Goal: Communication & Community: Answer question/provide support

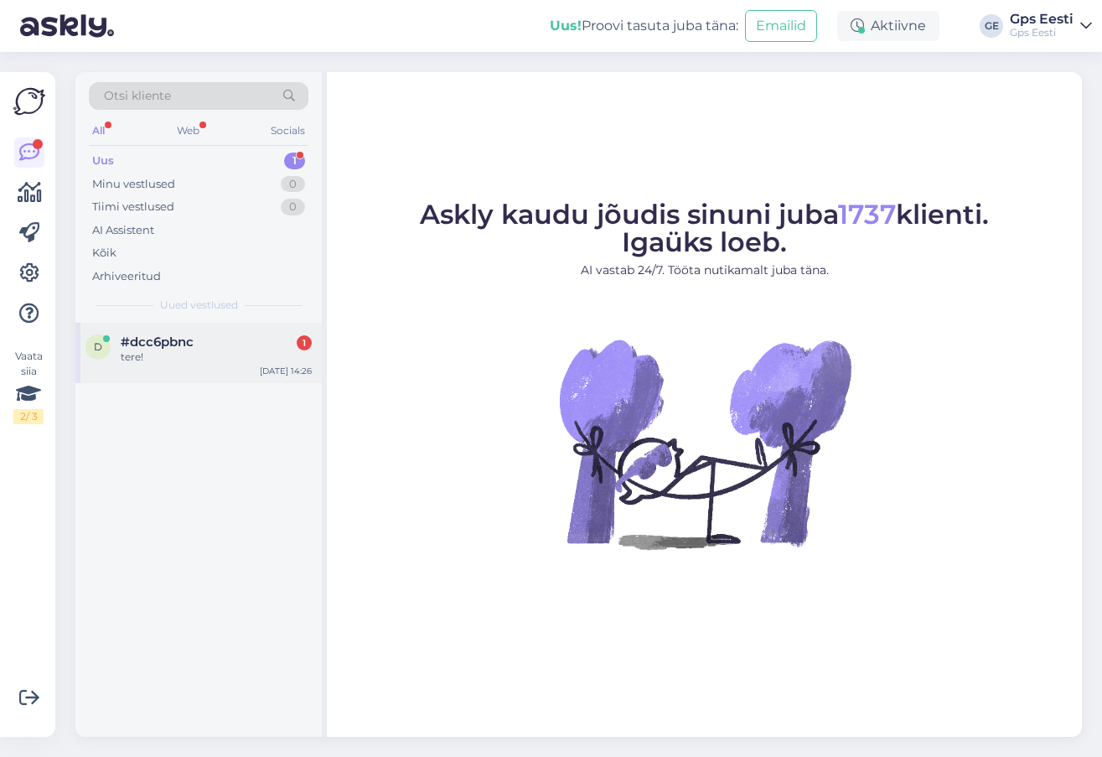
click at [198, 359] on div "tere!" at bounding box center [216, 357] width 191 height 15
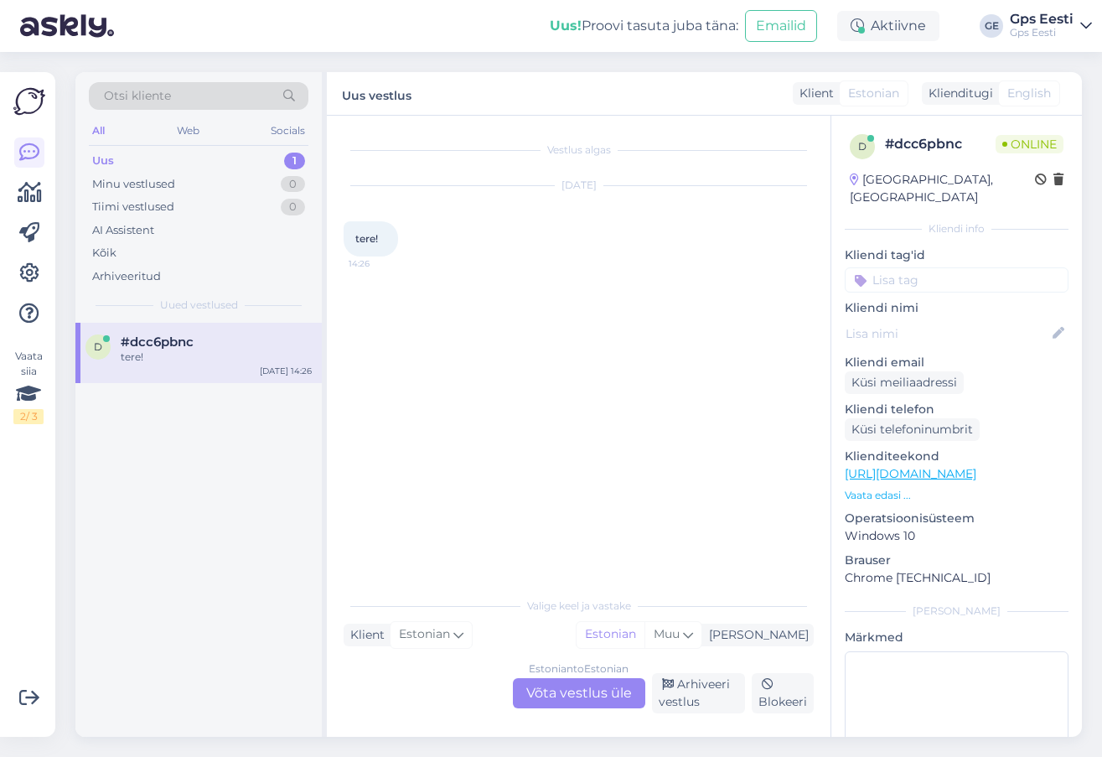
click at [599, 696] on div "Estonian to Estonian Võta vestlus üle" at bounding box center [579, 693] width 132 height 30
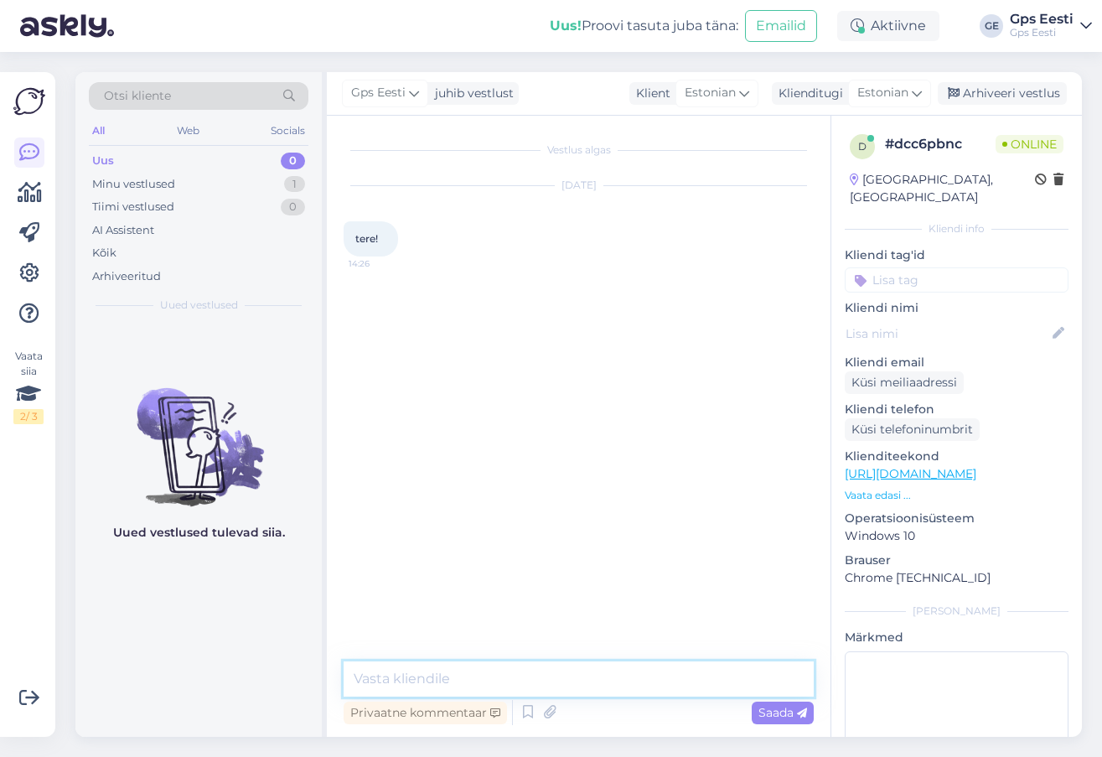
click at [550, 683] on textarea at bounding box center [579, 678] width 470 height 35
type textarea "Tere! Kuidas saab abiks olla?"
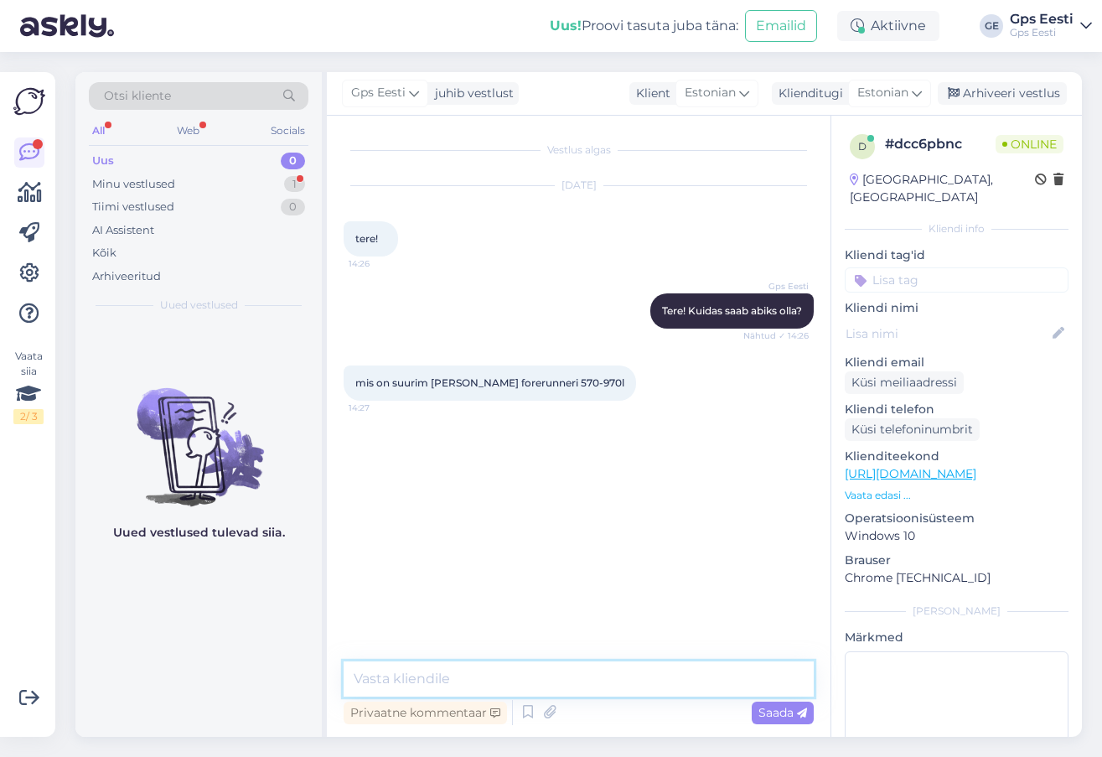
click at [469, 689] on textarea at bounding box center [579, 678] width 470 height 35
type textarea "Peamine erinevus on kaardi, nii maastiku kui ka golfikaardid."
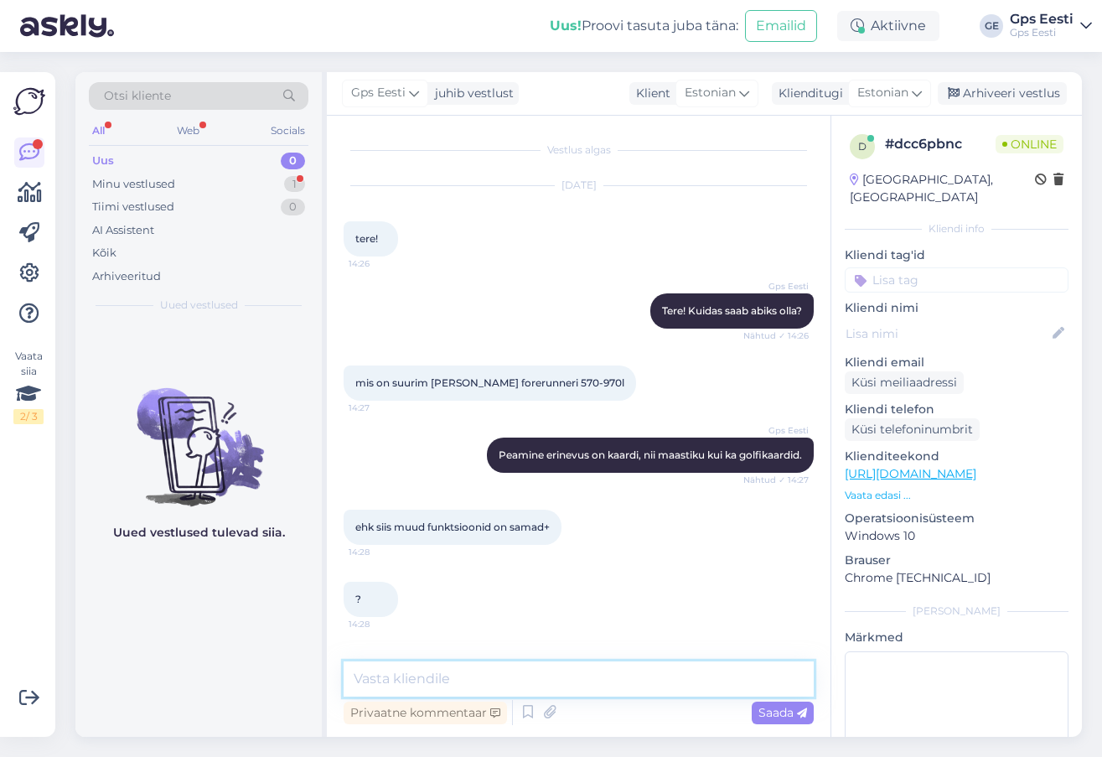
click at [573, 666] on textarea at bounding box center [579, 678] width 470 height 35
type textarea "Hetkel [PERSON_NAME] jah."
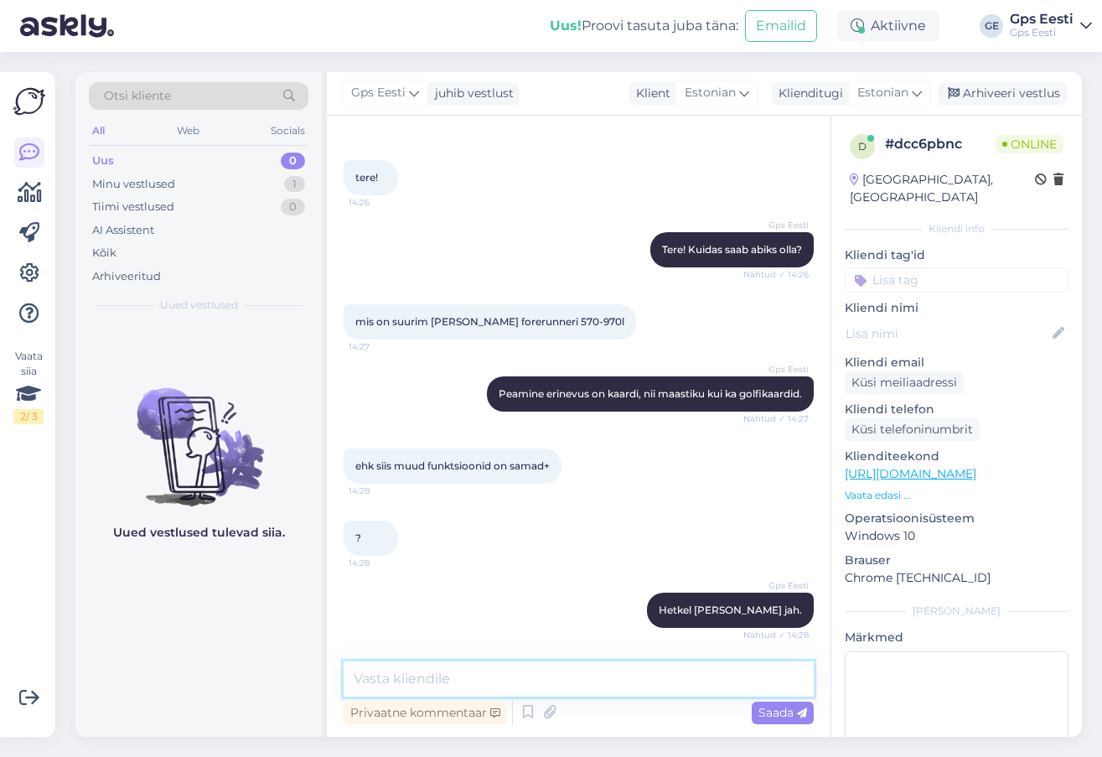
scroll to position [133, 0]
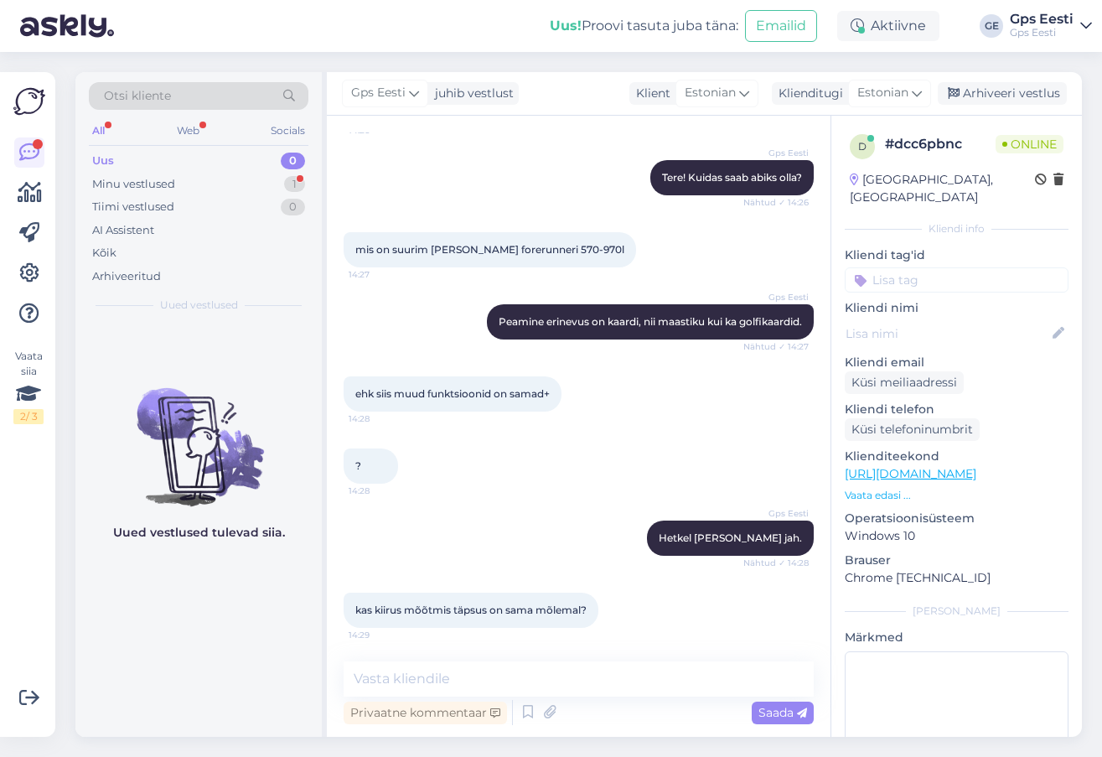
click at [949, 466] on link "[URL][DOMAIN_NAME]" at bounding box center [911, 473] width 132 height 15
click at [529, 679] on textarea at bounding box center [579, 678] width 470 height 35
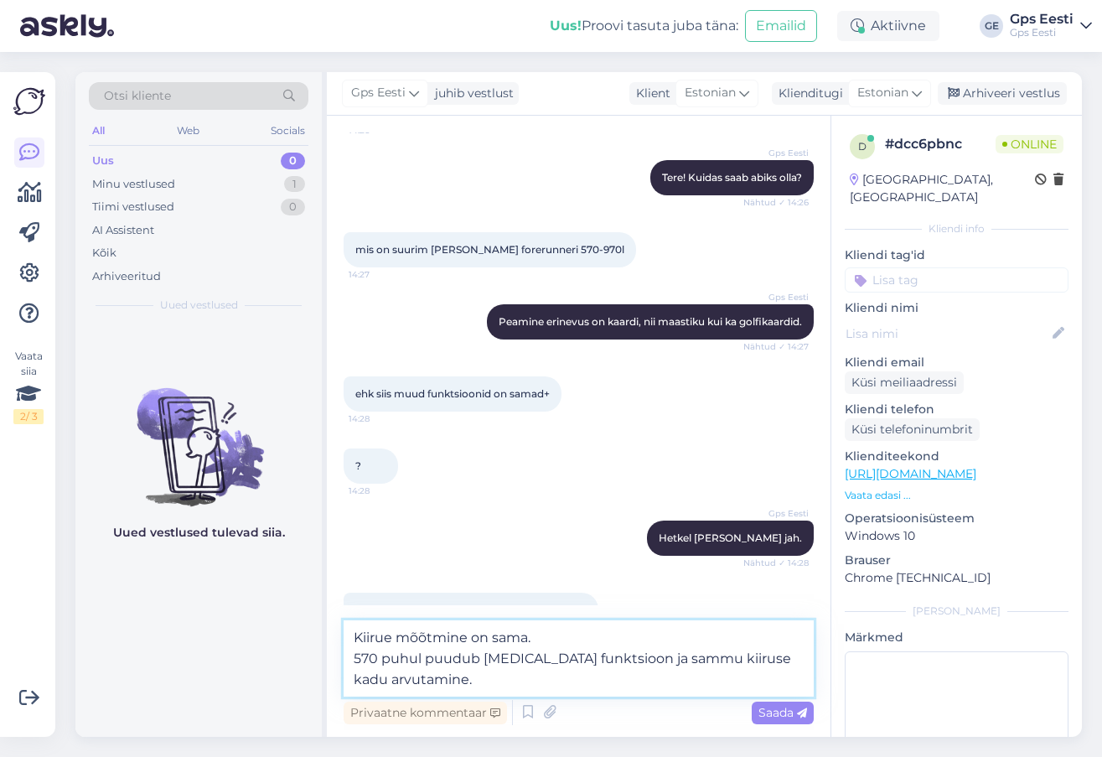
click at [386, 645] on textarea "Kiirue mõõtmine on sama. 570 puhul puudub [MEDICAL_DATA] funktsioon ja sammu ki…" at bounding box center [579, 658] width 470 height 76
drag, startPoint x: 588, startPoint y: 622, endPoint x: 586, endPoint y: 634, distance: 11.9
click at [588, 624] on textarea "Kiiruse mõõtmine on sama. 570 puhul puudub [MEDICAL_DATA] funktsioon ja sammu k…" at bounding box center [579, 658] width 470 height 76
type textarea "Kiiruse mõõtmine on sama, GPS andur on identne. 570 puhul puudub [MEDICAL_DATA]…"
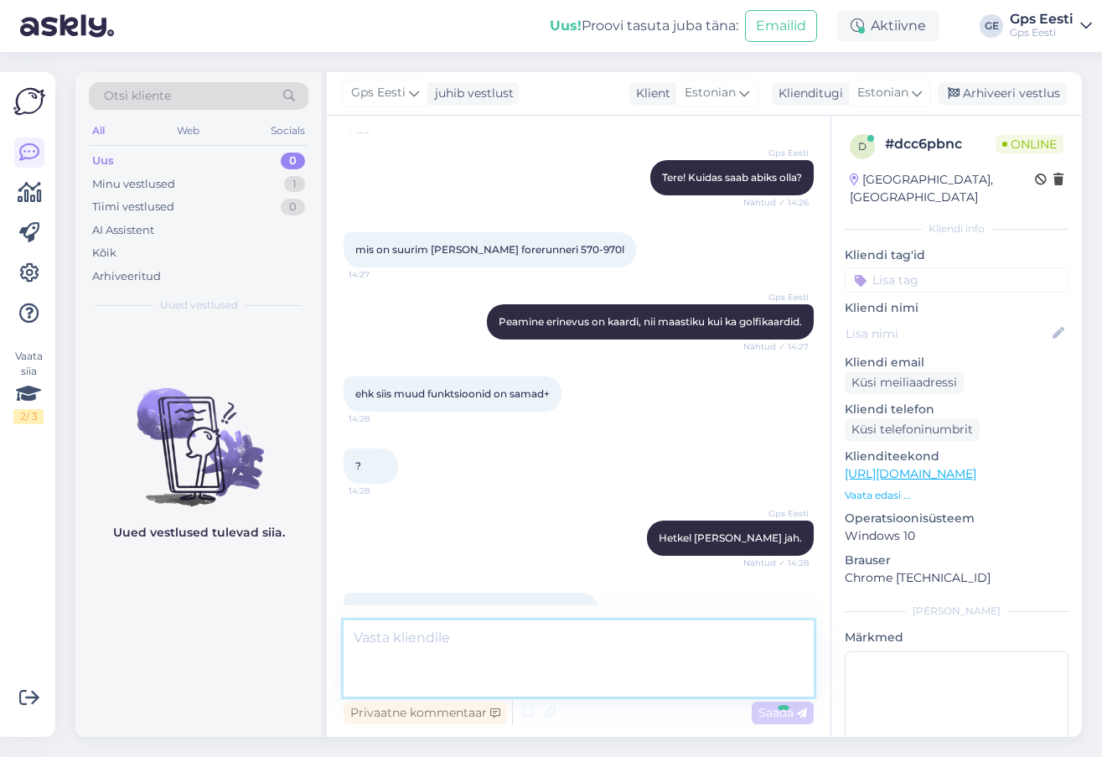
scroll to position [236, 0]
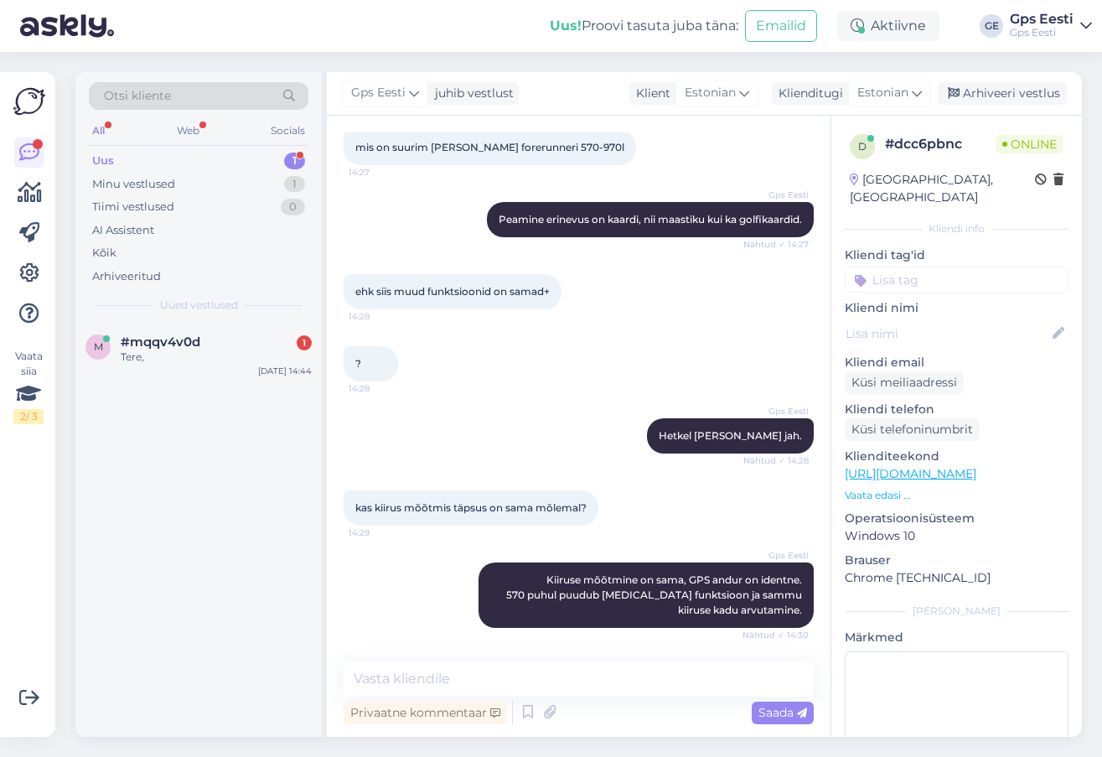
drag, startPoint x: 273, startPoint y: 590, endPoint x: 275, endPoint y: 463, distance: 127.4
click at [273, 589] on div "m #mqqv4v0d 1 Tere, [DATE] 14:44" at bounding box center [198, 530] width 246 height 414
click at [1008, 87] on div "Arhiveeri vestlus" at bounding box center [1002, 93] width 129 height 23
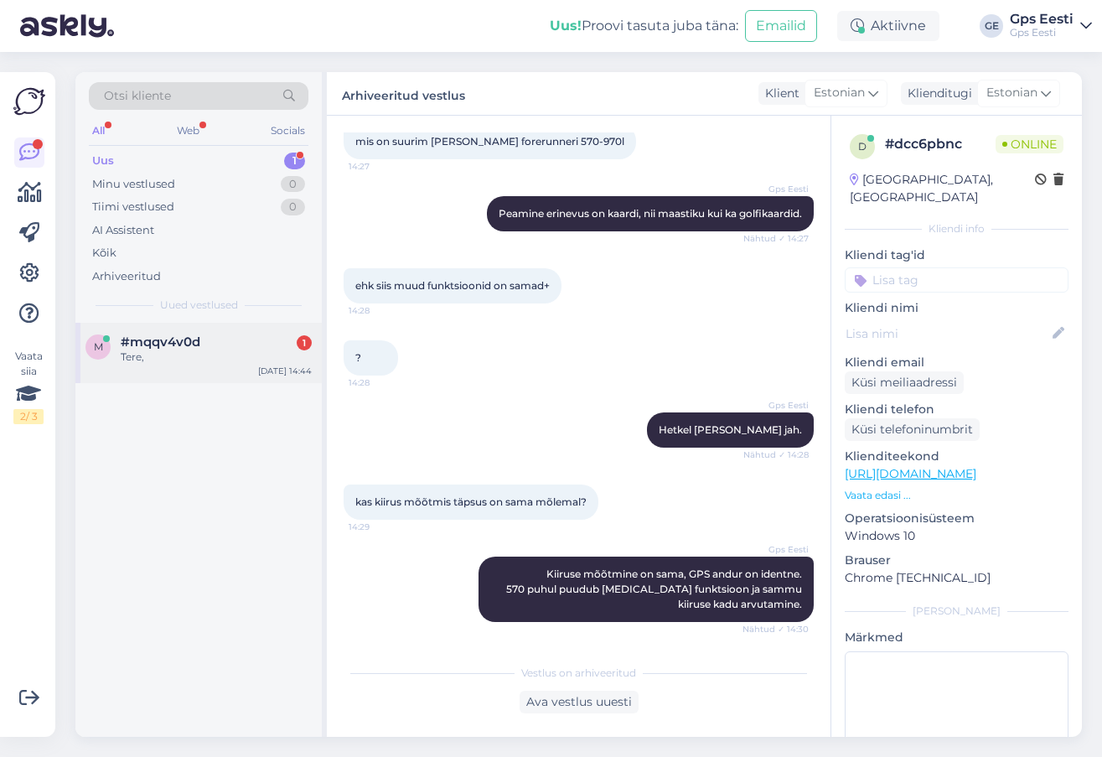
click at [137, 345] on span "#mqqv4v0d" at bounding box center [161, 341] width 80 height 15
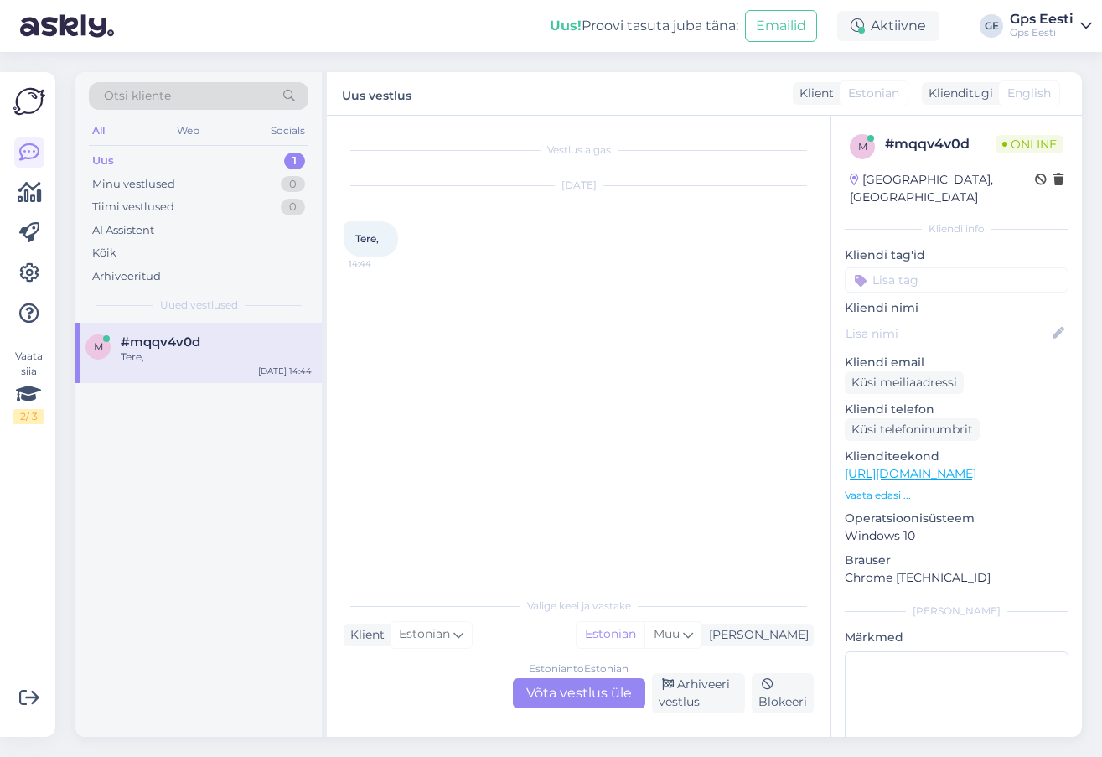
click at [560, 688] on div "Estonian to Estonian Võta vestlus üle" at bounding box center [579, 693] width 132 height 30
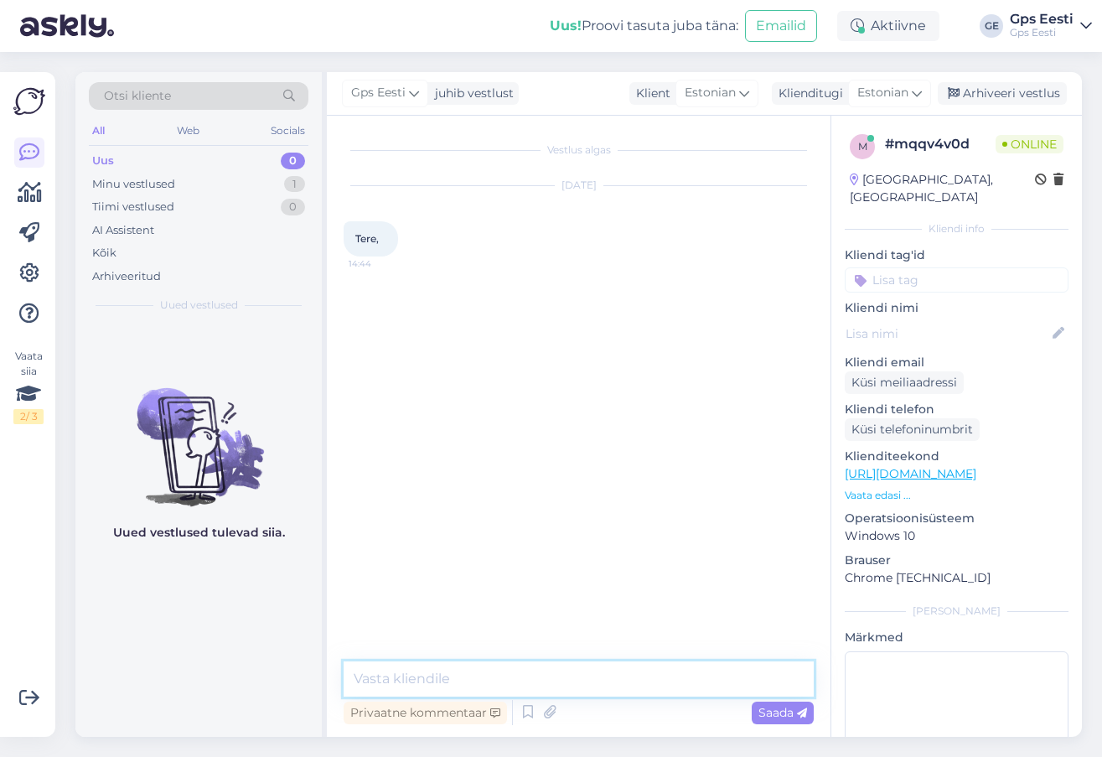
click at [513, 680] on textarea at bounding box center [579, 678] width 470 height 35
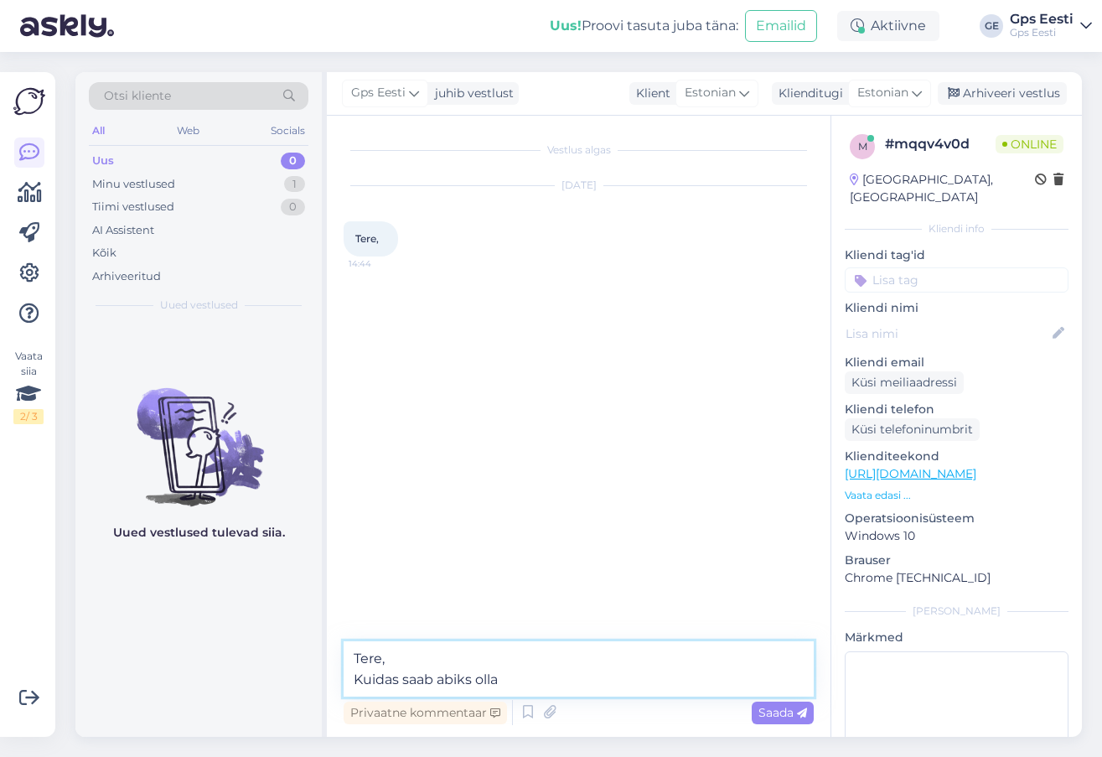
type textarea "Tere, [PERSON_NAME] saab abiks olla?"
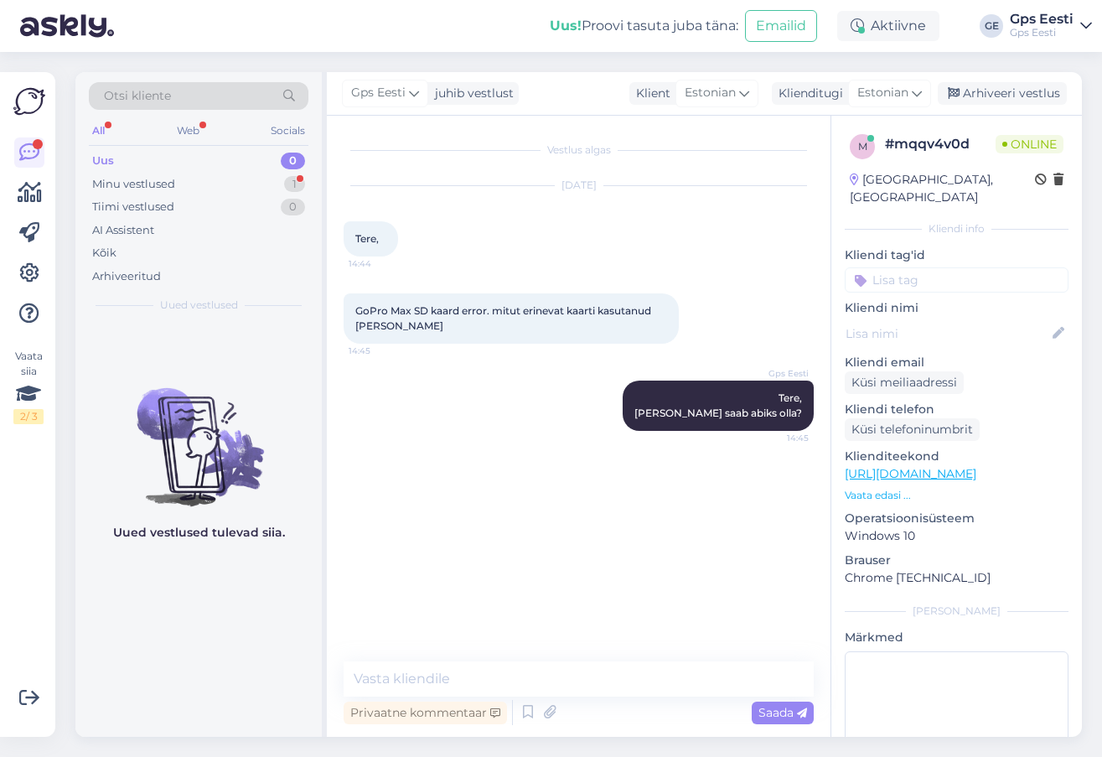
click at [546, 491] on div "Vestlus algas [DATE] Tere, 14:44 GoPro Max SD kaard error. mitut erinevat kaart…" at bounding box center [586, 389] width 485 height 514
click at [421, 686] on textarea at bounding box center [579, 678] width 470 height 35
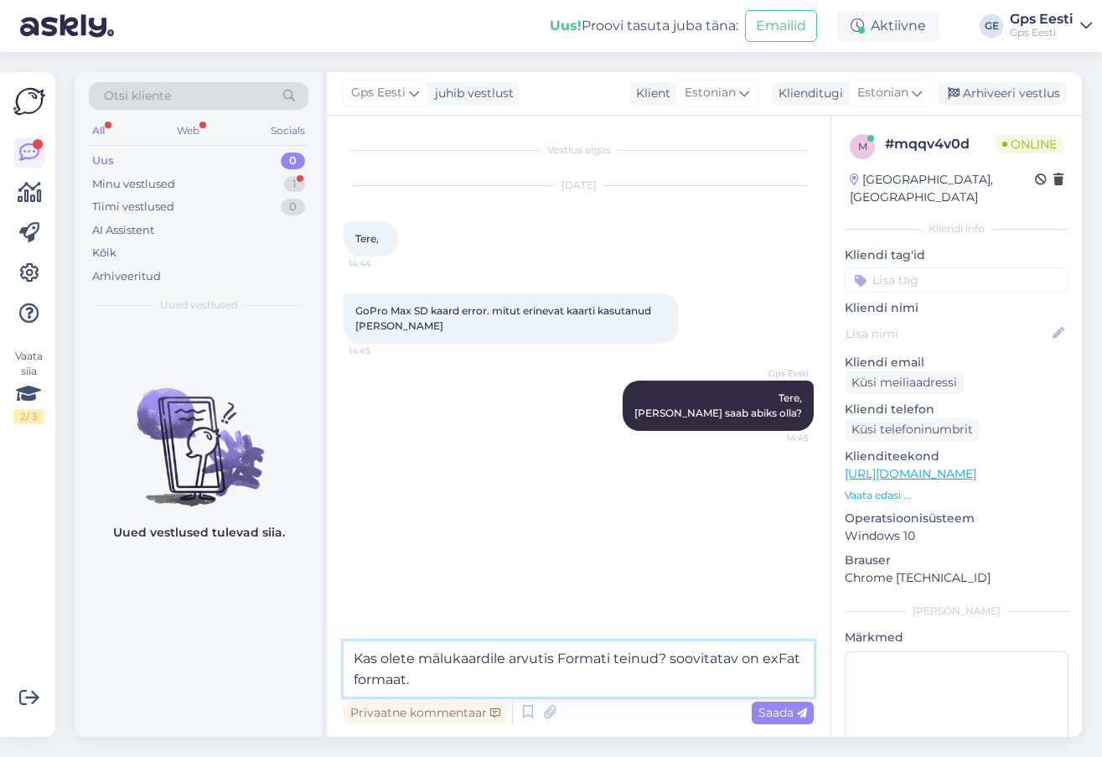
drag, startPoint x: 510, startPoint y: 688, endPoint x: 516, endPoint y: 682, distance: 8.9
click at [510, 687] on textarea "Kas olete mälukaardile arvutis Formati teinud? soovitatav on exFat formaat." at bounding box center [579, 668] width 470 height 55
click at [465, 685] on textarea "Kas olete mälukaardile arvutis Formati teinud? soovitatav on exFat formaat." at bounding box center [579, 668] width 470 height 55
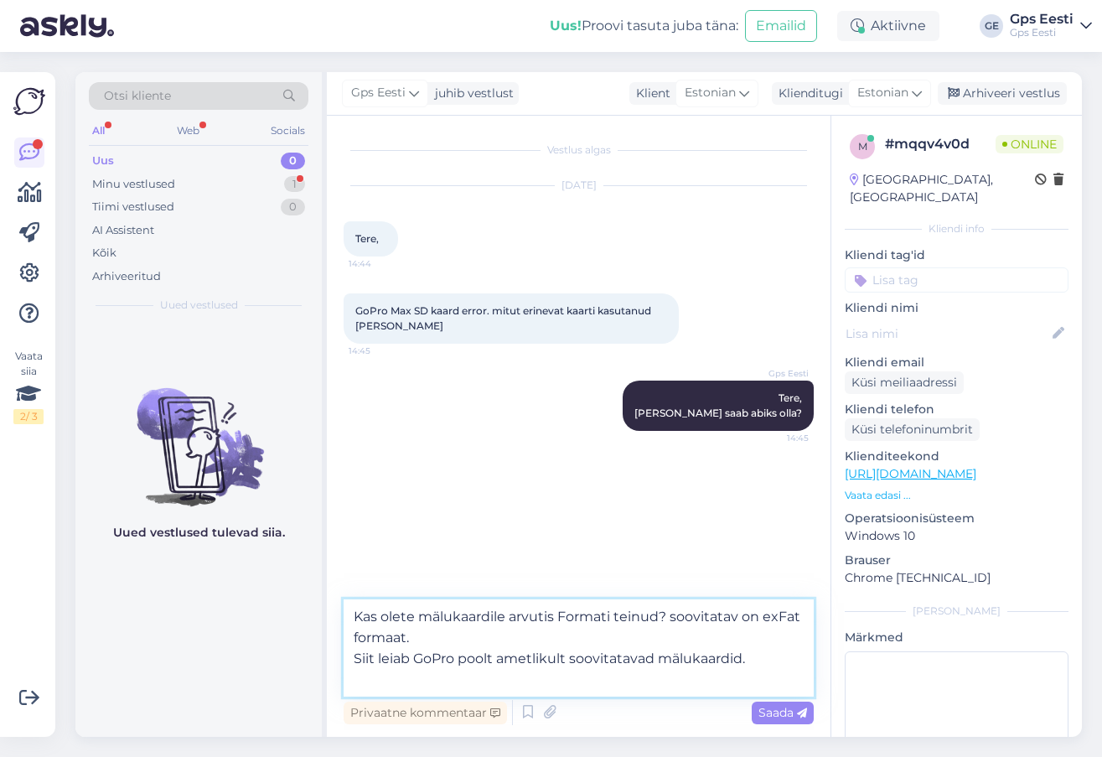
paste textarea "[URL][DOMAIN_NAME]"
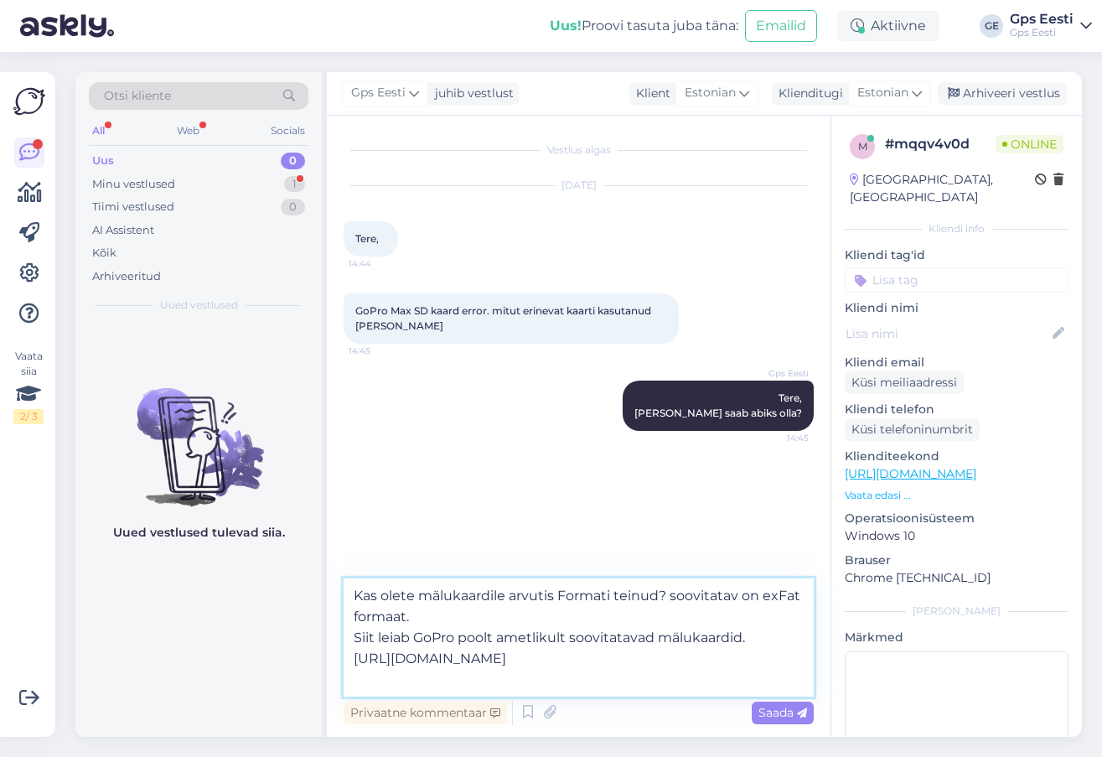
type textarea "Kas olete mälukaardile arvutis Formati teinud? soovitatav on exFat formaat. Sii…"
click at [615, 677] on textarea "Kas olete mälukaardile arvutis Formati teinud? soovitatav on exFat formaat. Sii…" at bounding box center [579, 637] width 470 height 118
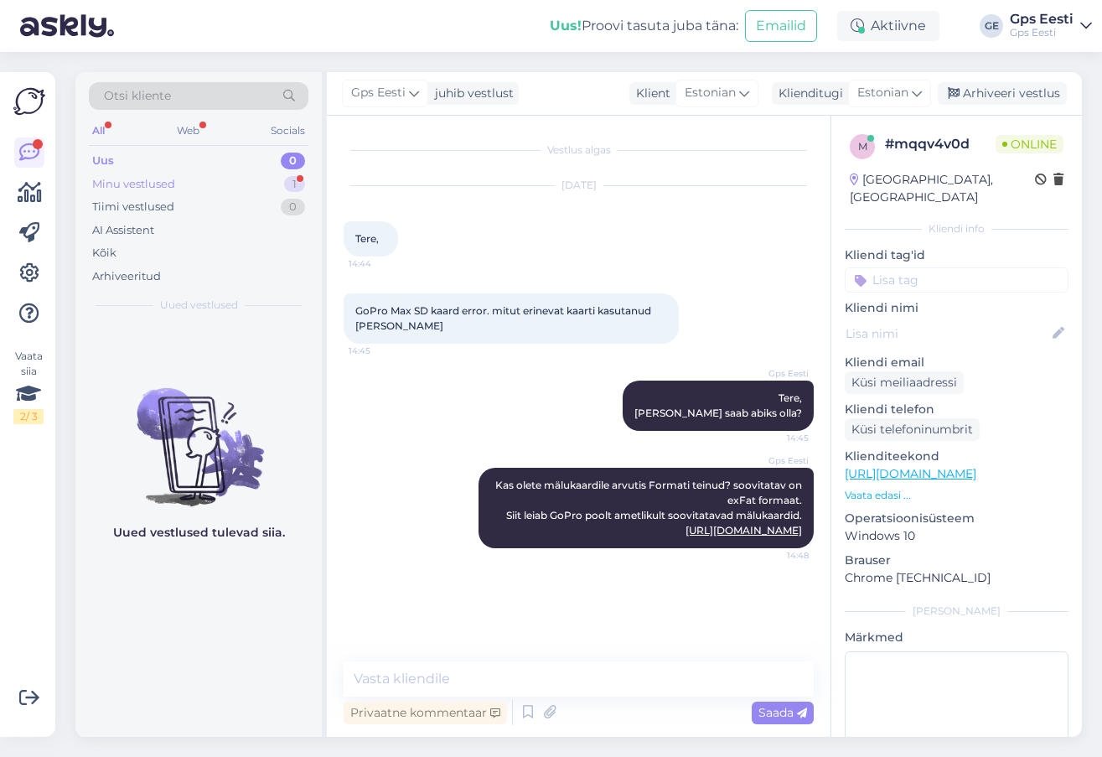
click at [196, 179] on div "Minu vestlused 1" at bounding box center [199, 184] width 220 height 23
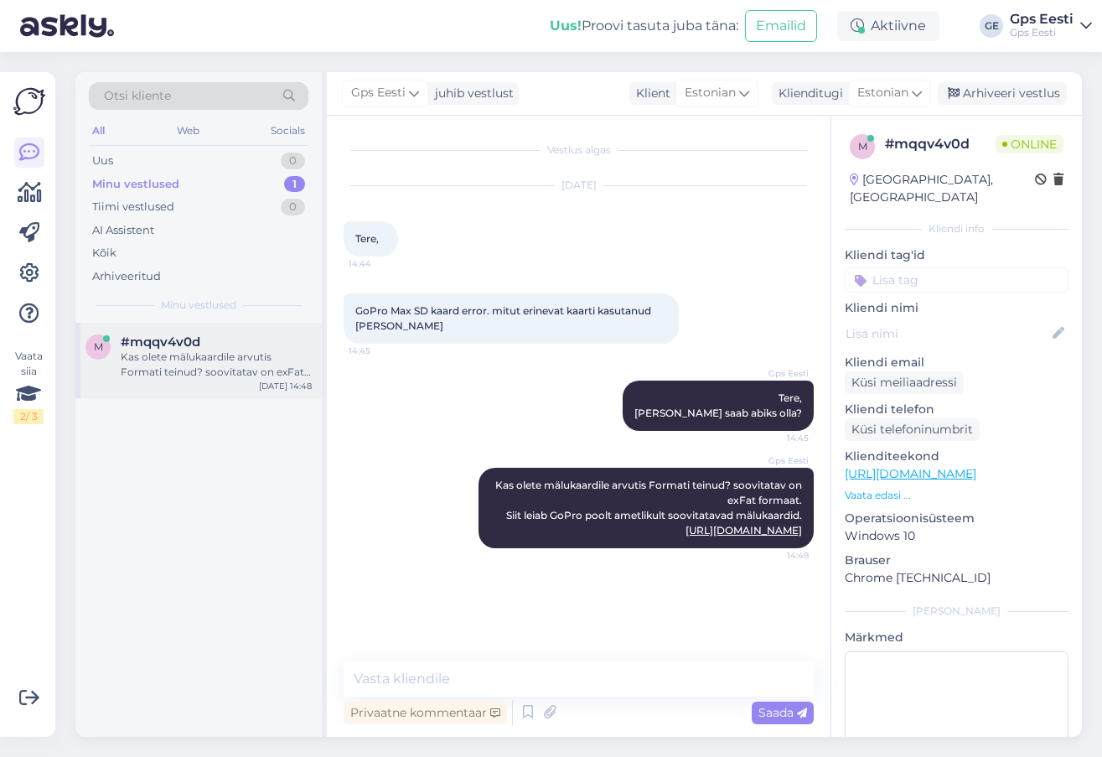
click at [197, 364] on div "Kas olete mälukaardile arvutis Formati teinud? soovitatav on exFat formaat. Sii…" at bounding box center [216, 365] width 191 height 30
click at [260, 554] on div "m #mqqv4v0d Kas olete mälukaardile arvutis Formati teinud? soovitatav on exFat …" at bounding box center [198, 530] width 246 height 414
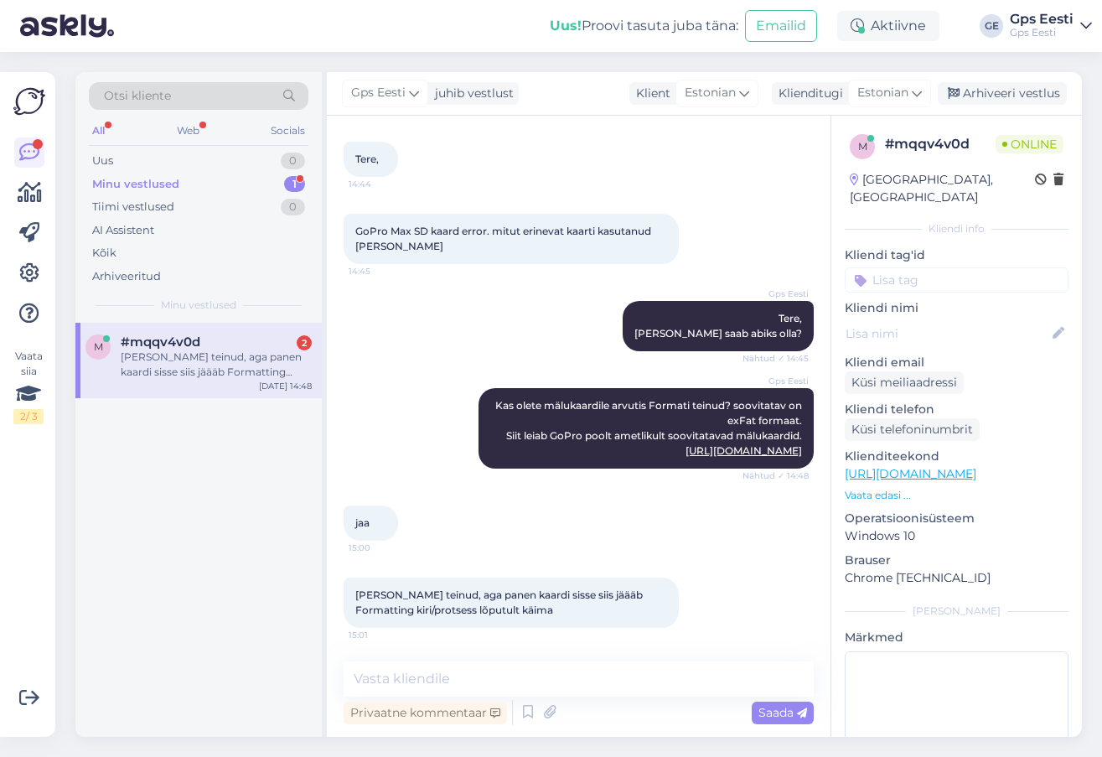
click at [266, 567] on div "m #mqqv4v0d 2 [PERSON_NAME] teinud, aga panen kaardi sisse siis jäääb Formattin…" at bounding box center [198, 530] width 246 height 414
click at [471, 671] on textarea at bounding box center [579, 678] width 470 height 35
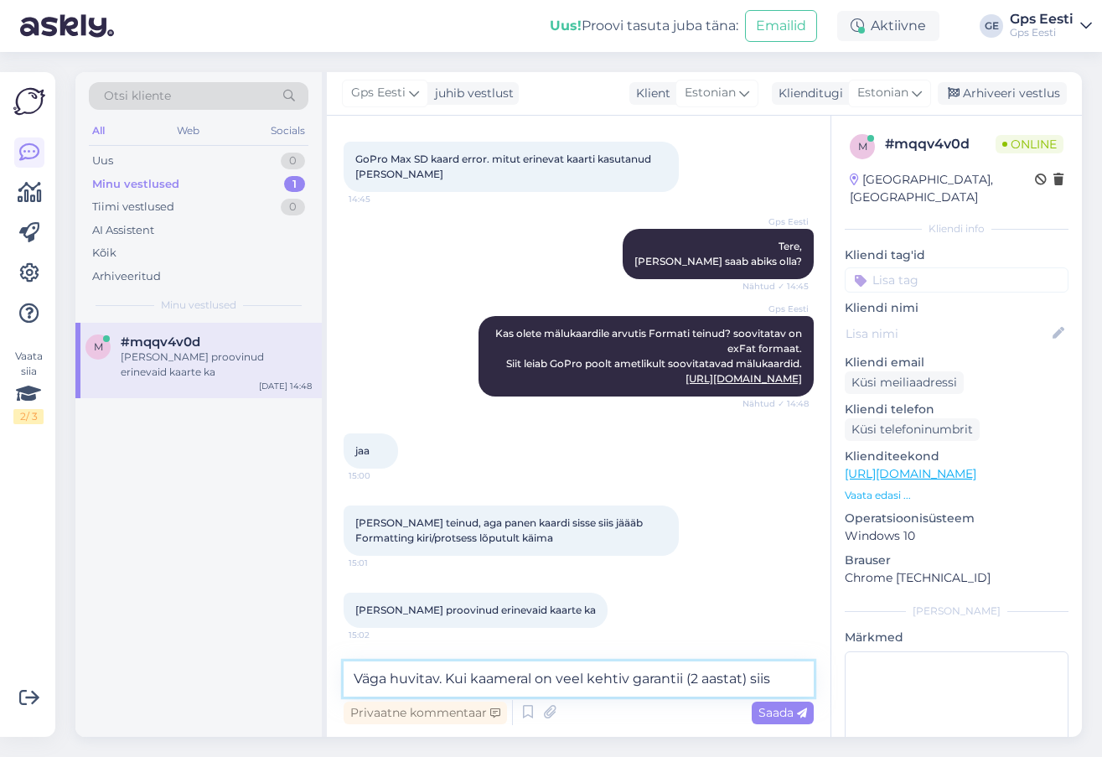
scroll to position [184, 0]
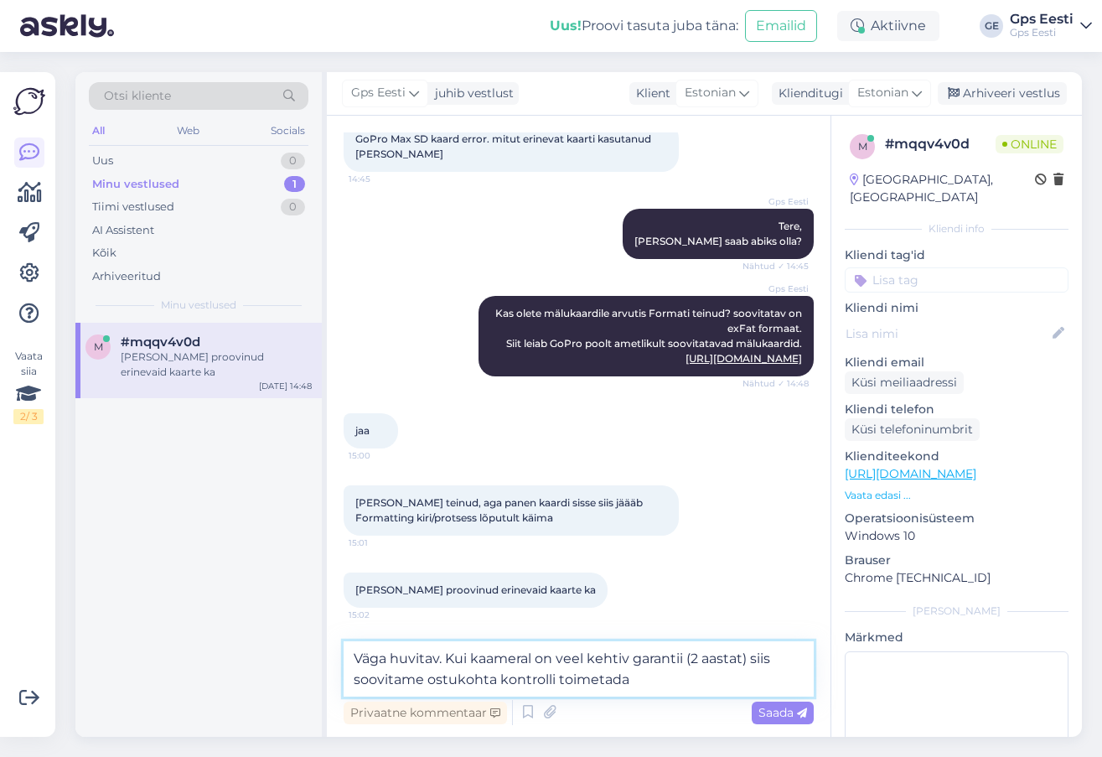
type textarea "Väga huvitav. Kui kaameral on veel kehtiv garantii (2 aastat) siis soovitame os…"
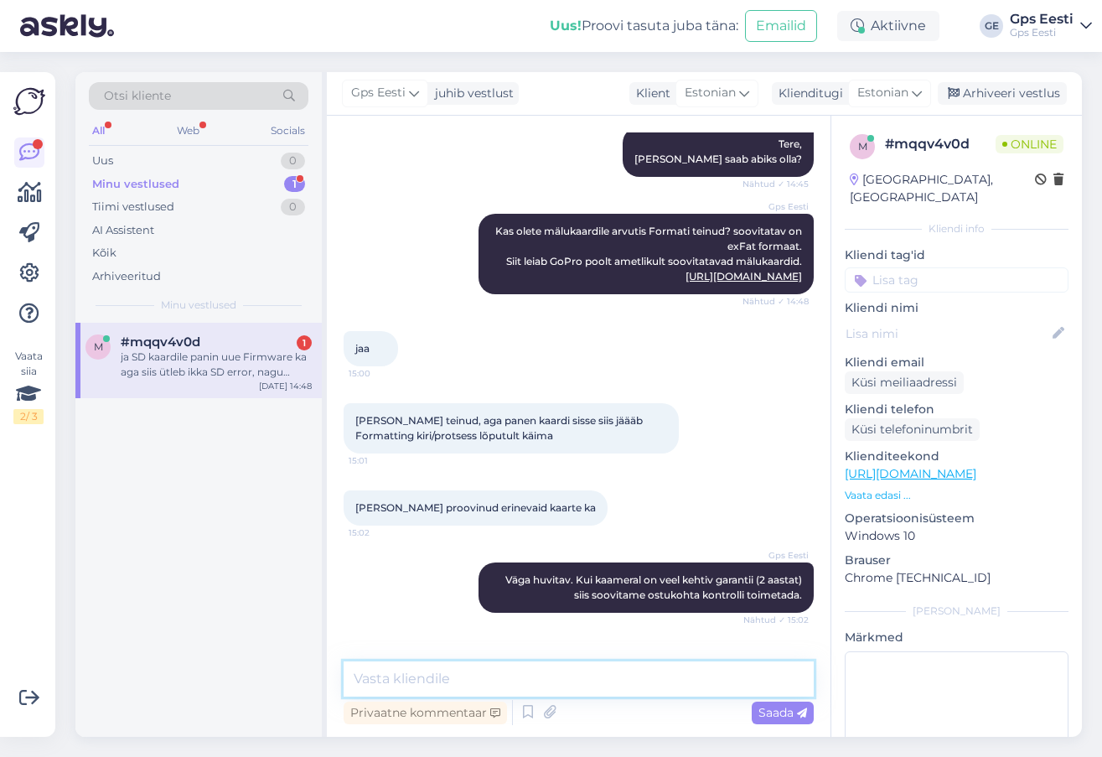
scroll to position [341, 0]
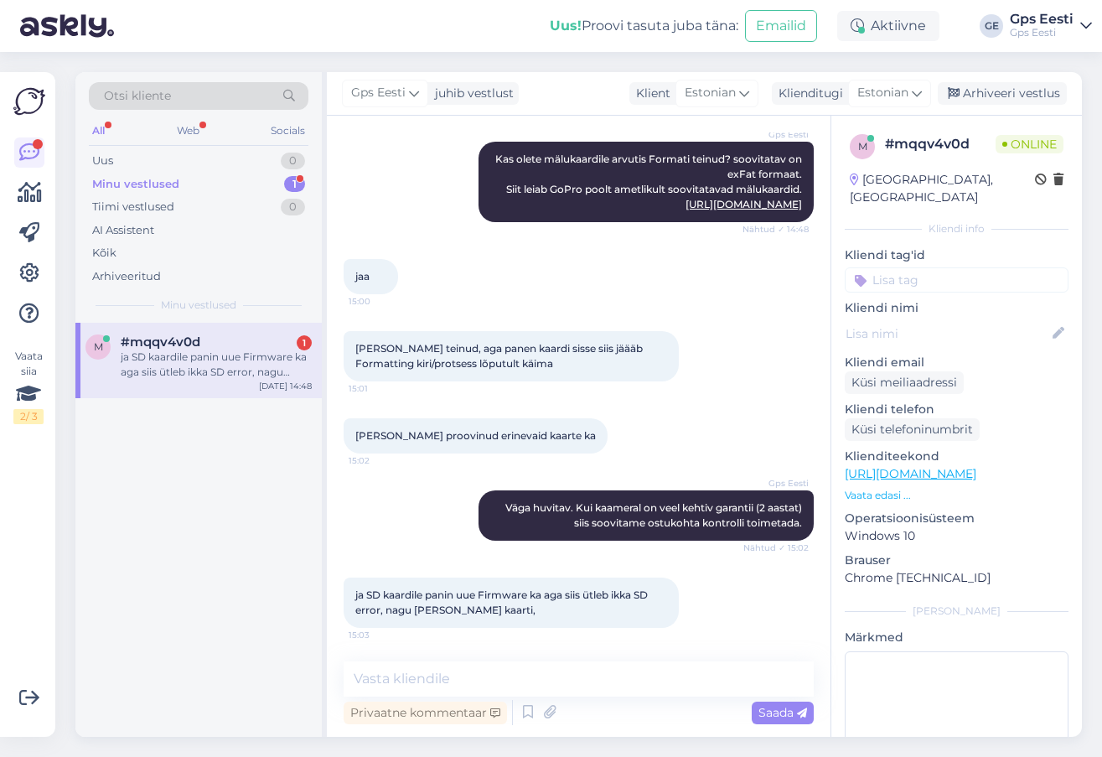
click at [261, 613] on div "m #mqqv4v0d 1 ja SD kaardile panin uue Firmware ka aga siis ütleb ikka SD error…" at bounding box center [198, 530] width 246 height 414
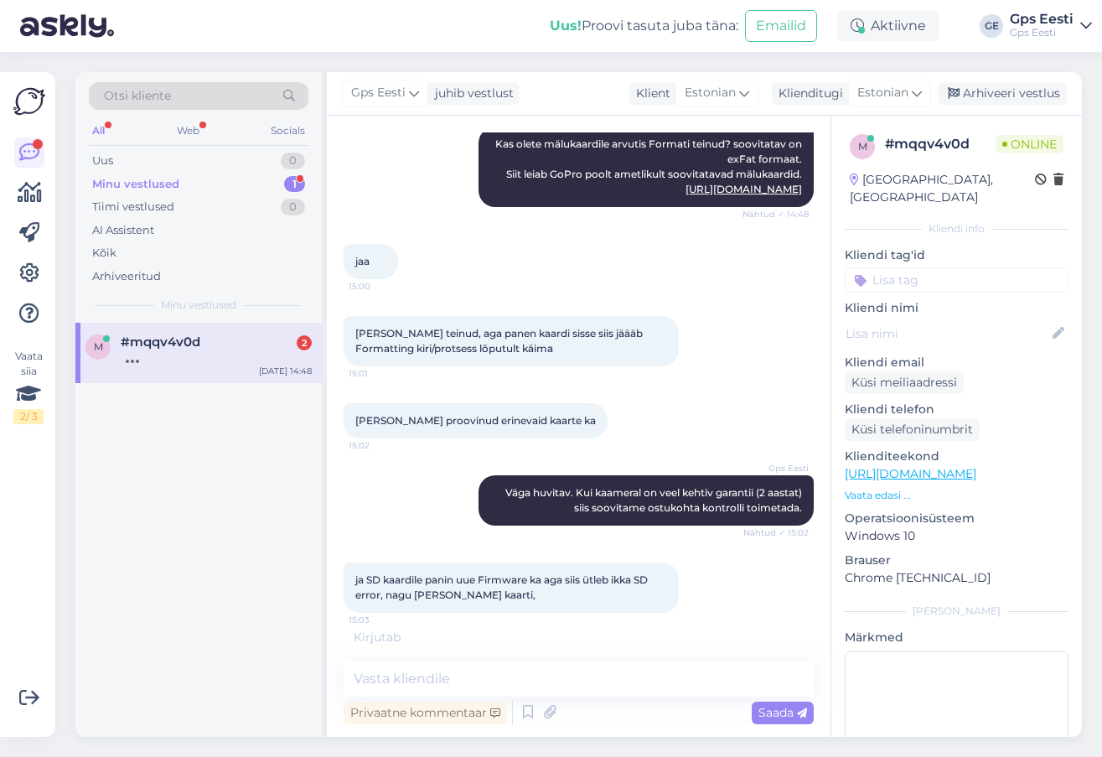
scroll to position [431, 0]
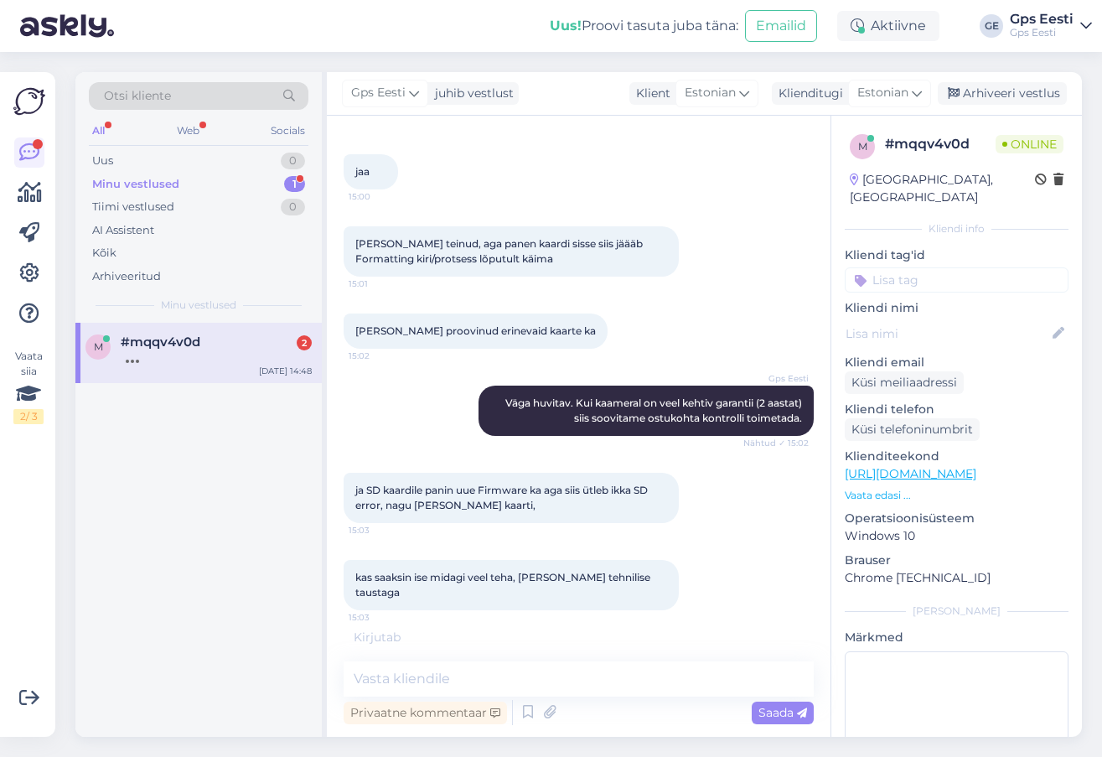
click at [143, 617] on div "m #mqqv4v0d [DATE] 14:48" at bounding box center [198, 530] width 246 height 414
click at [482, 676] on textarea at bounding box center [579, 678] width 470 height 35
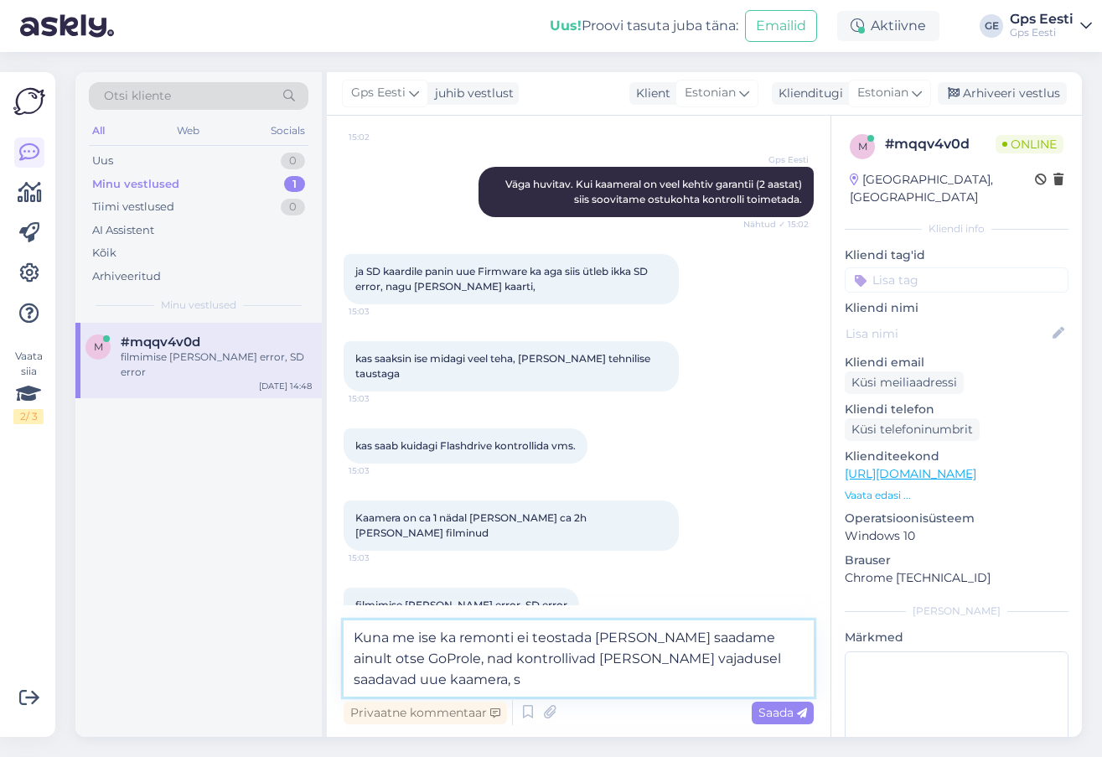
scroll to position [667, 0]
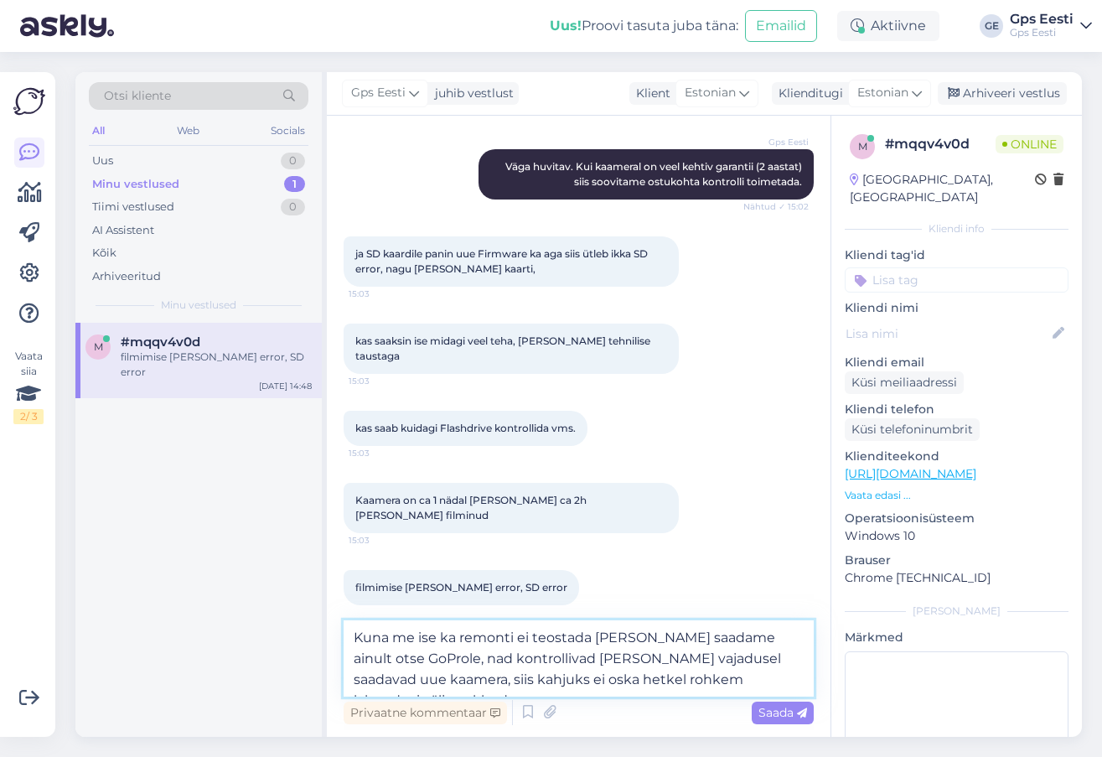
type textarea "Kuna me ise ka remonti ei teostada [PERSON_NAME] saadame ainult otse GoProle, n…"
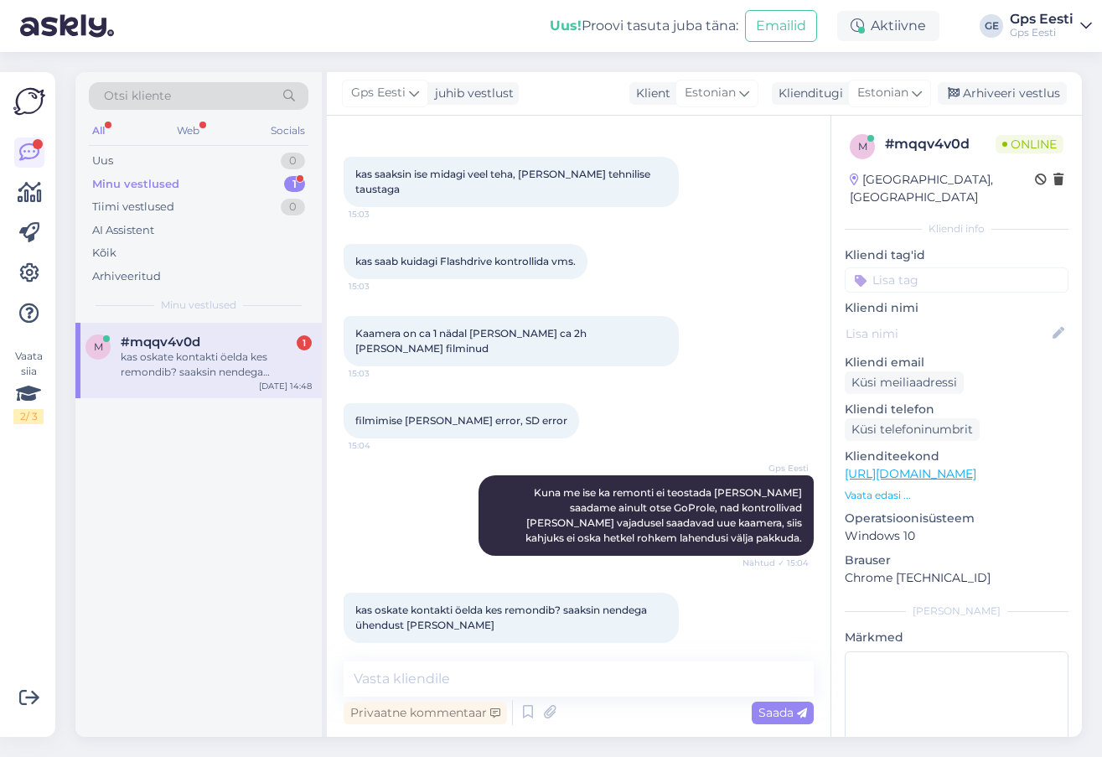
scroll to position [906, 0]
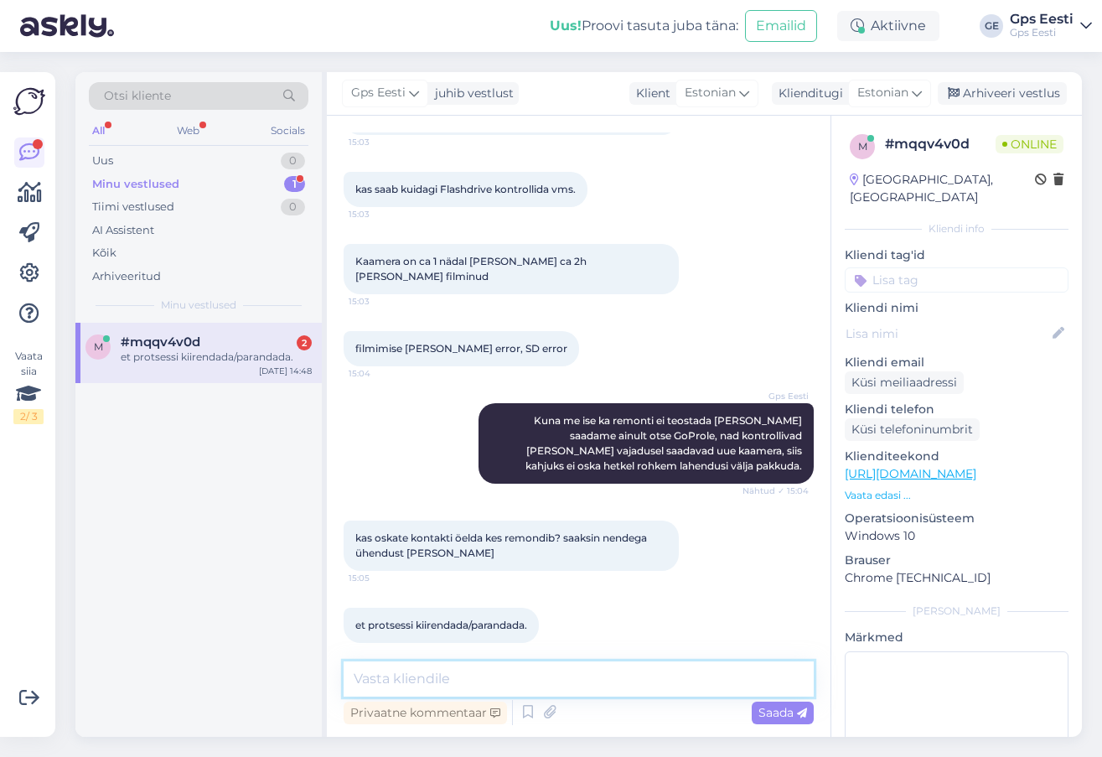
click at [466, 678] on textarea at bounding box center [579, 678] width 470 height 35
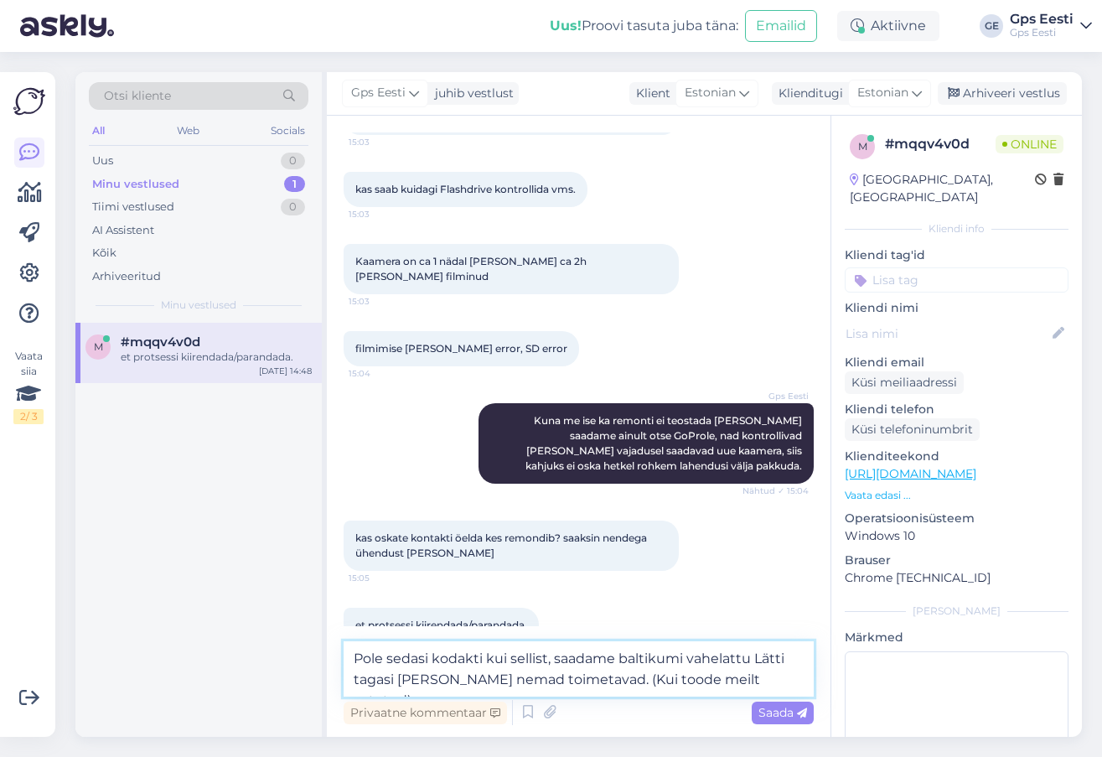
type textarea "Pole sedasi kodakti kui sellist, saadame baltikumi vahelattu Lätti tagasi [PERS…"
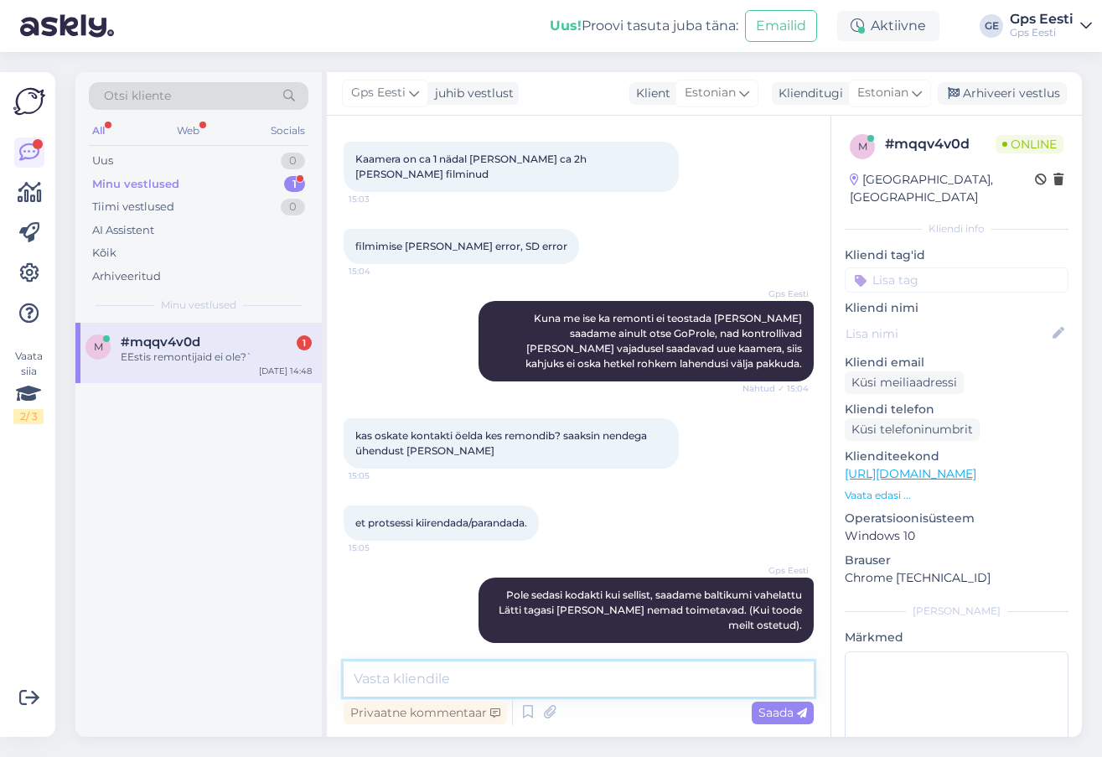
scroll to position [1081, 0]
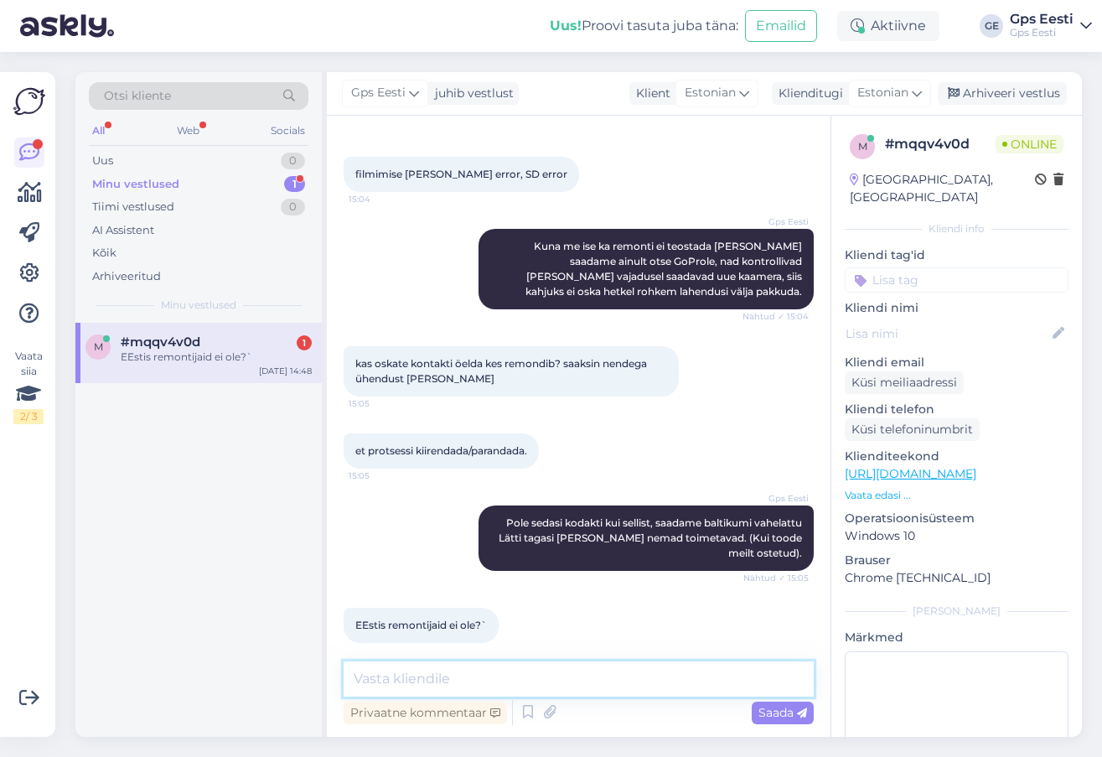
click at [493, 672] on textarea at bounding box center [579, 678] width 470 height 35
type textarea "Meie info järgi mitte."
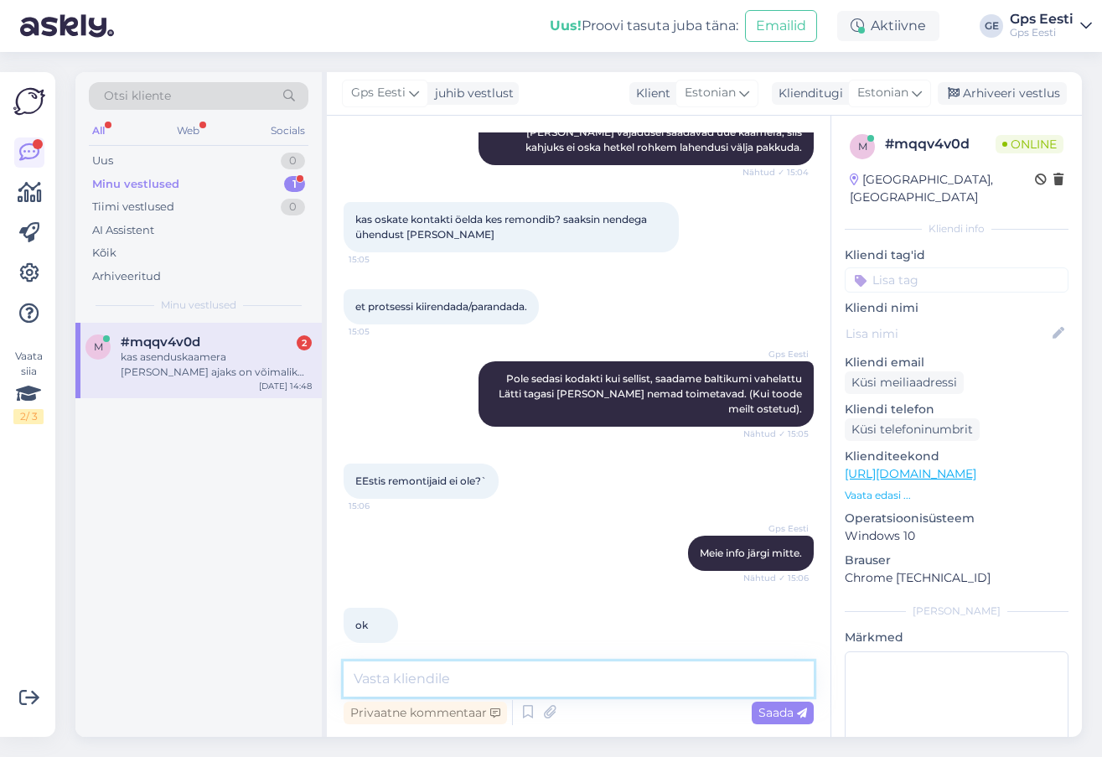
scroll to position [1297, 0]
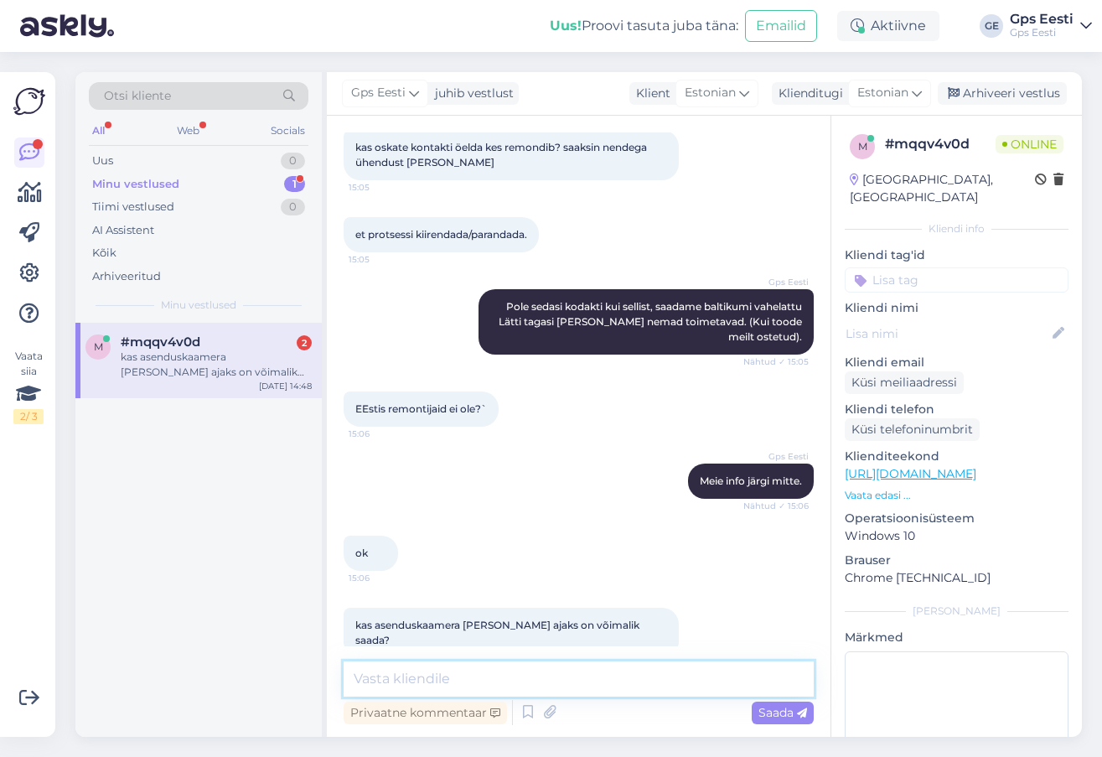
click at [505, 683] on textarea at bounding box center [579, 678] width 470 height 35
type textarea "Kahjuks pole meil pakkuda asenduskaameraid [PERSON_NAME] omasid."
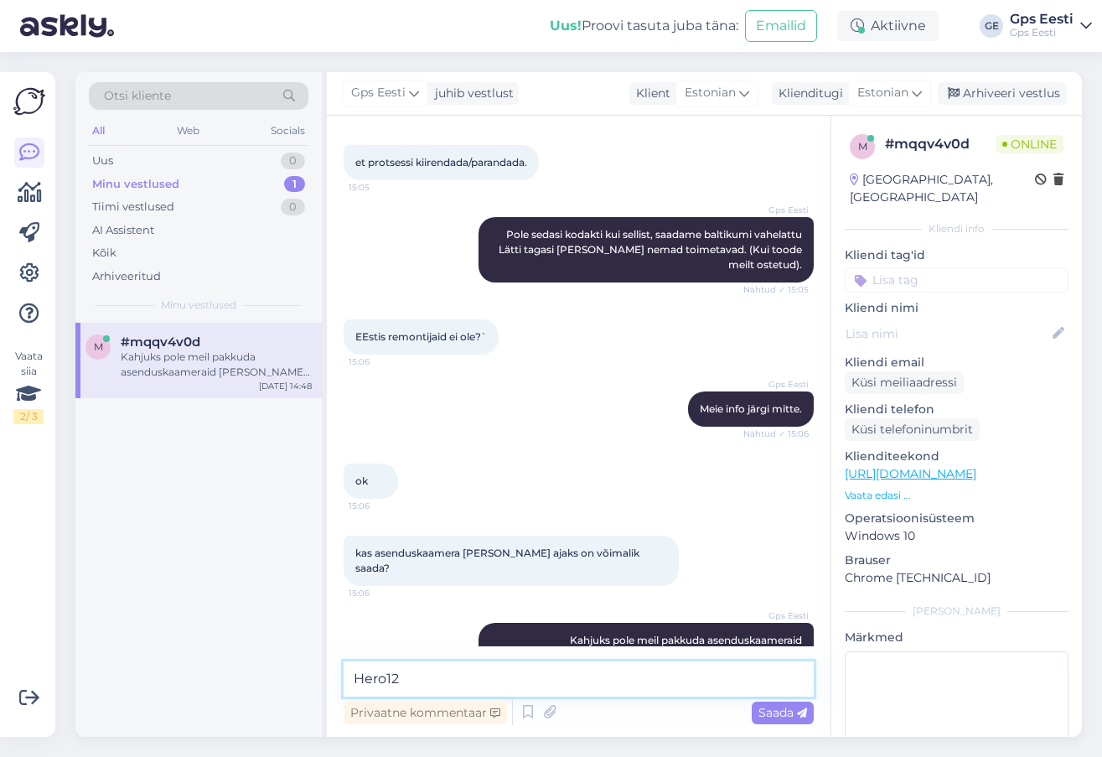
type textarea "Hero12"
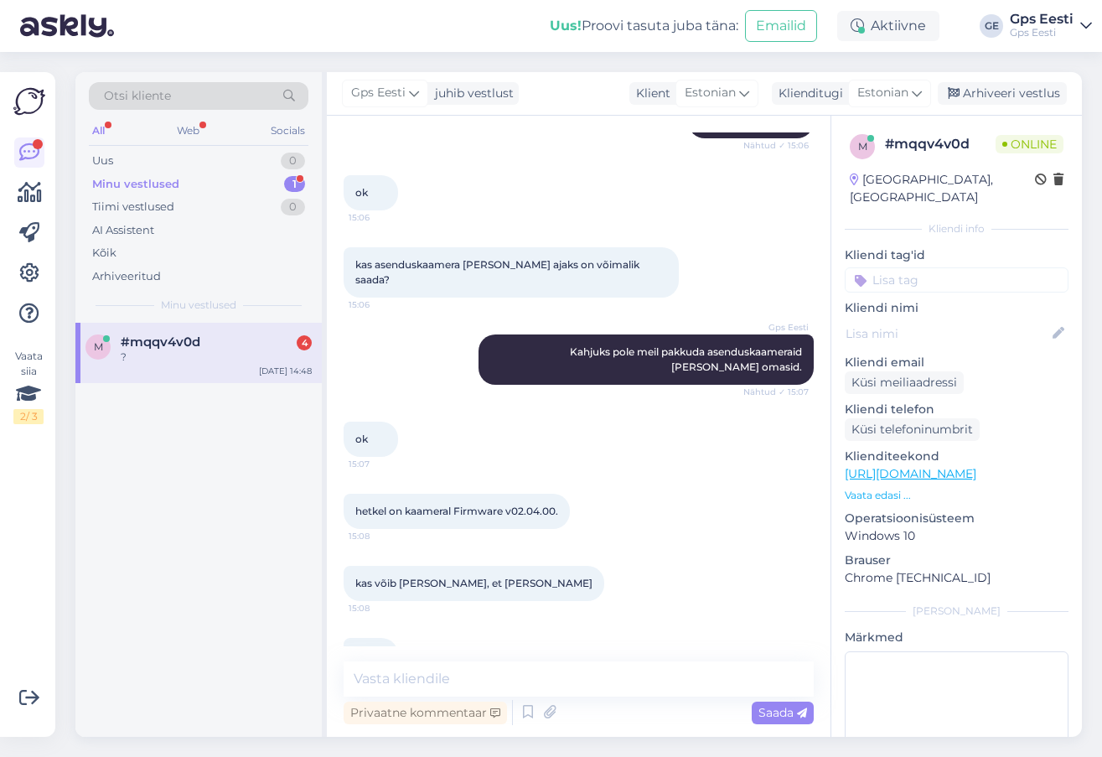
click at [205, 531] on div "m #mqqv4v0d 4 ? [DATE] 14:48" at bounding box center [198, 530] width 246 height 414
click at [494, 678] on textarea at bounding box center [579, 678] width 470 height 35
click at [376, 680] on textarea at bounding box center [579, 678] width 470 height 35
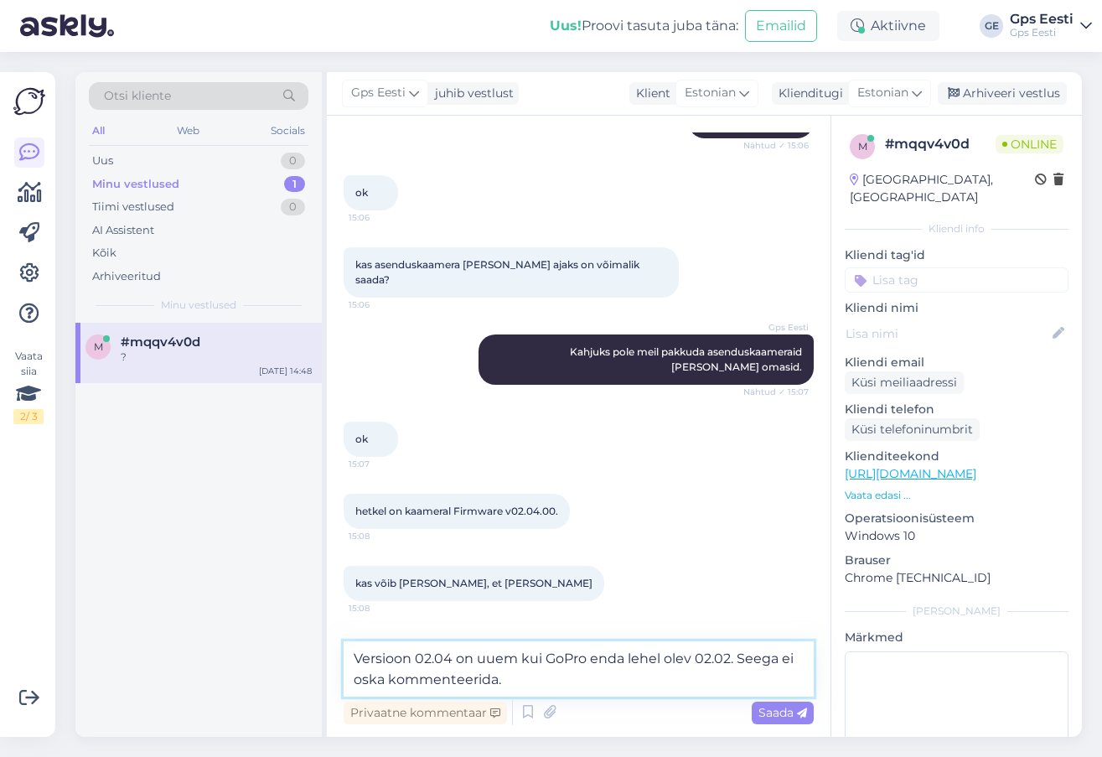
type textarea "Versioon 02.04 on uuem kui GoPro enda lehel olev 02.02. Seega ei oska kommentee…"
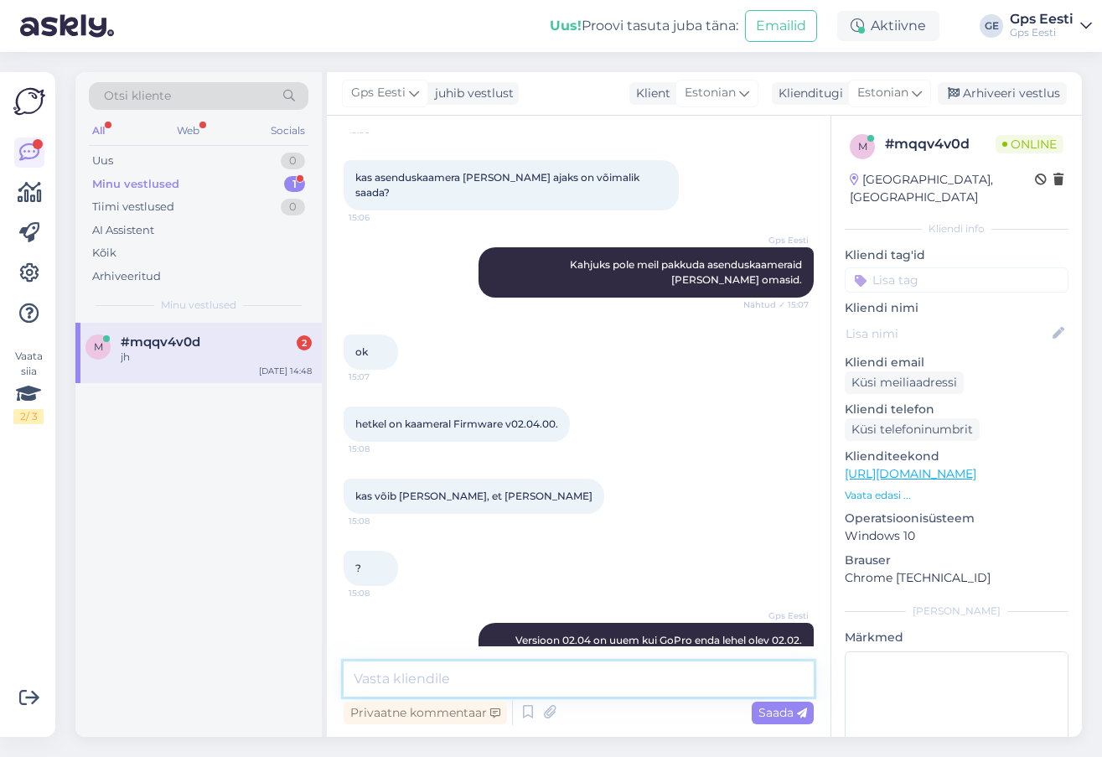
scroll to position [1889, 0]
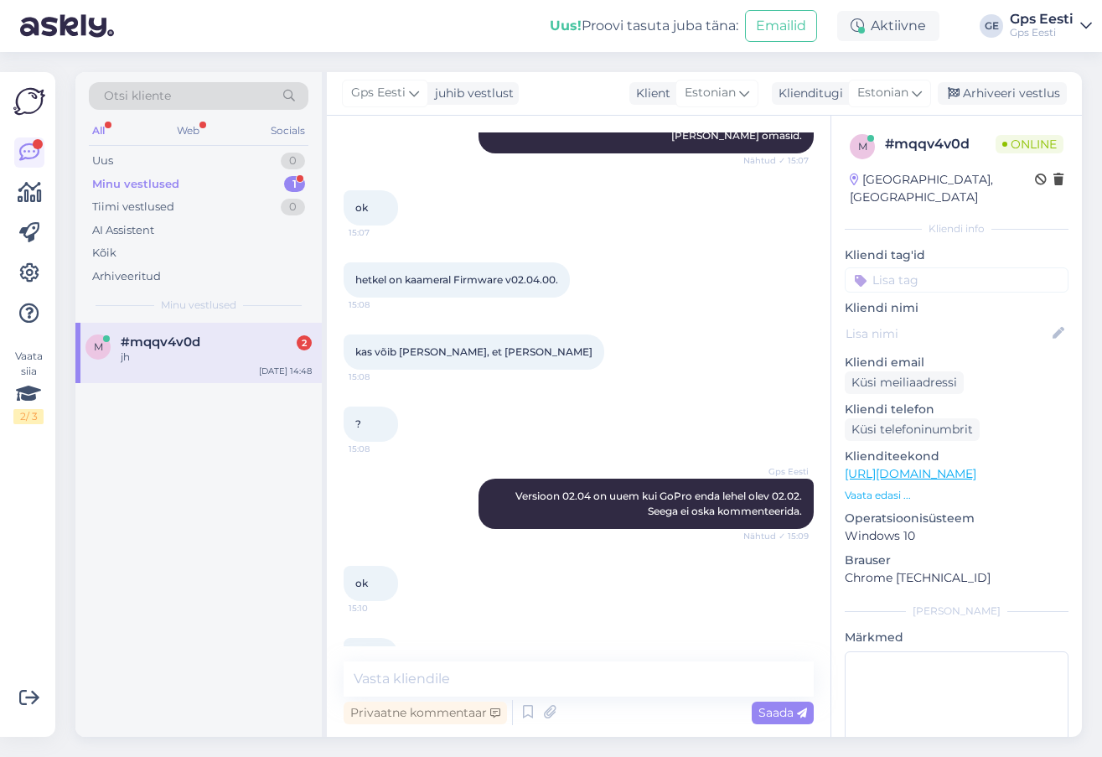
click at [231, 683] on div "m #mqqv4v0d 2 jh [DATE] 14:48" at bounding box center [198, 530] width 246 height 414
click at [210, 363] on div "jh" at bounding box center [216, 357] width 191 height 15
click at [258, 460] on div "m #mqqv4v0d jh [DATE] 14:48" at bounding box center [198, 530] width 246 height 414
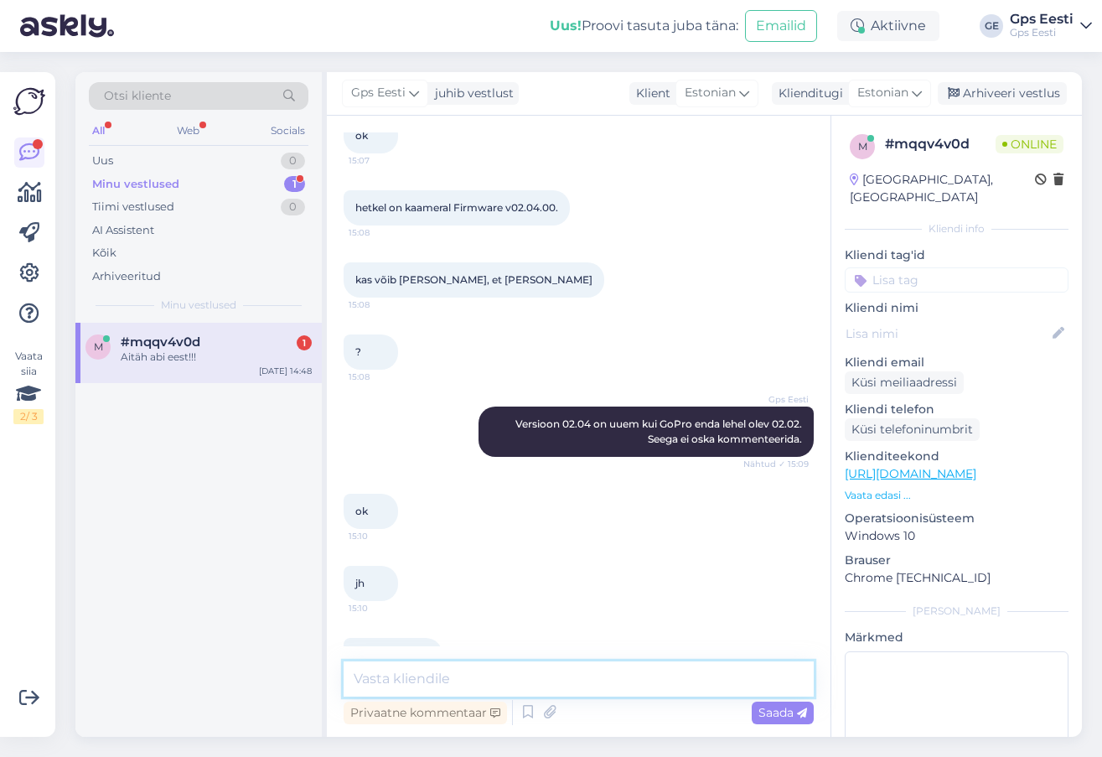
click at [625, 675] on textarea at bounding box center [579, 678] width 470 height 35
type textarea "Head päeva jätku teile!"
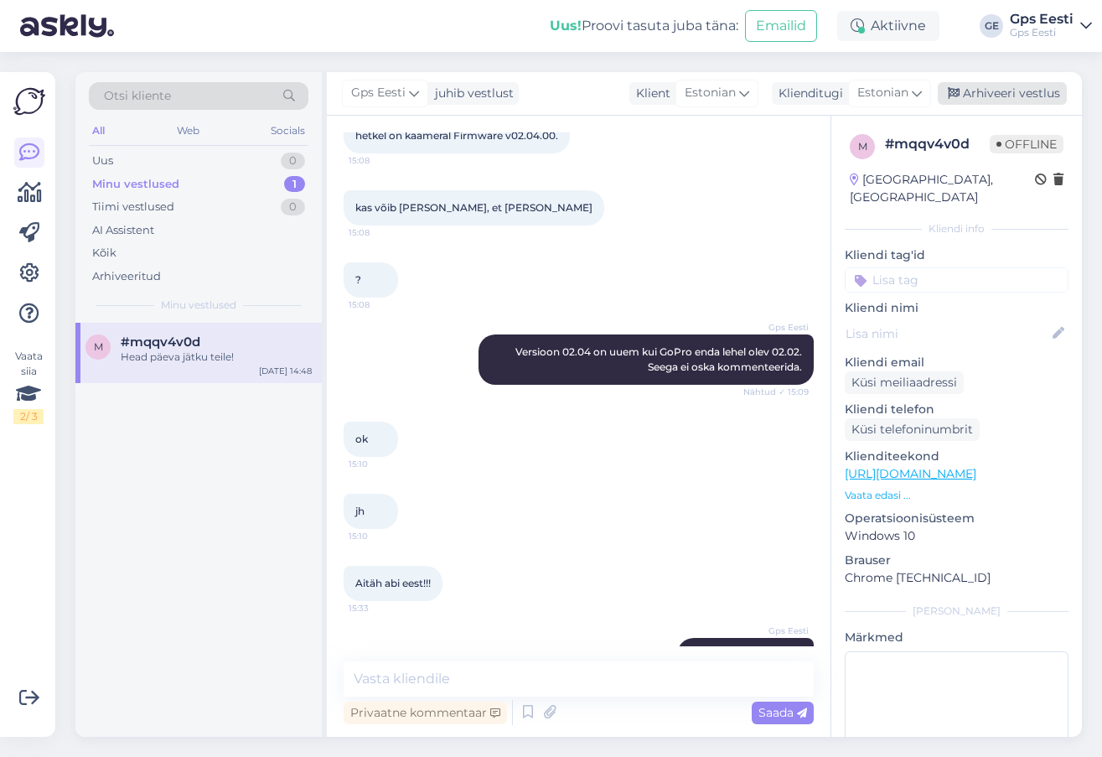
click at [1027, 82] on div "Arhiveeri vestlus" at bounding box center [1002, 93] width 129 height 23
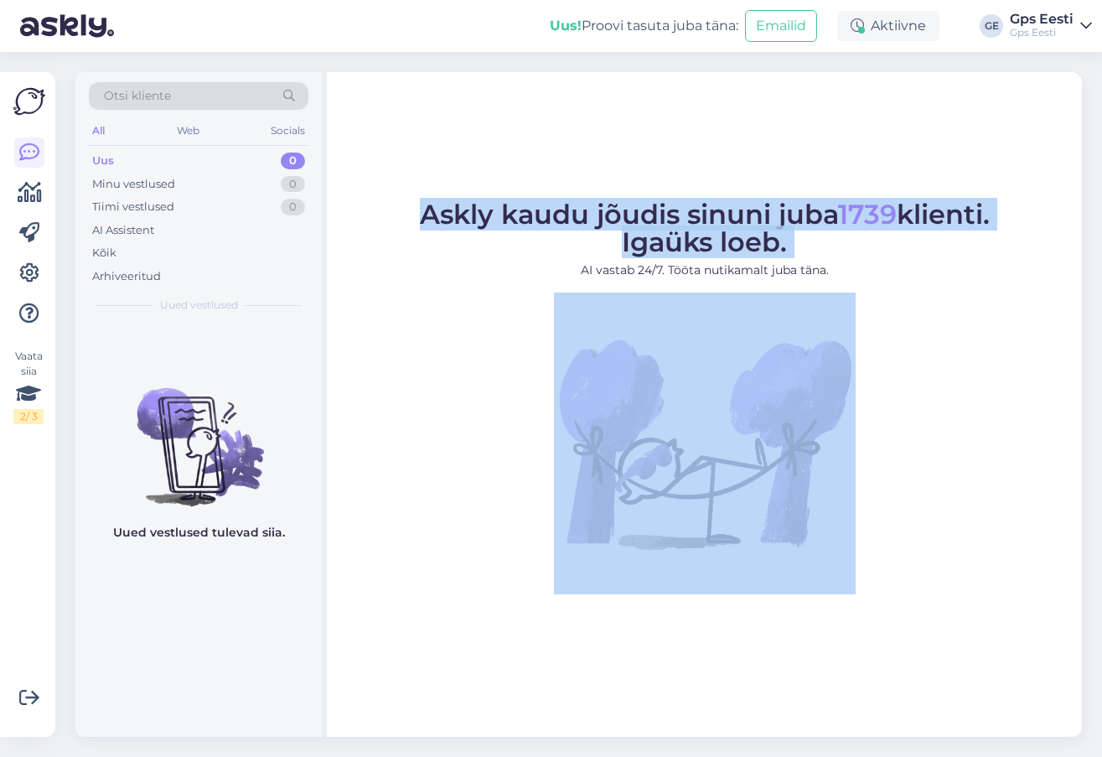
click at [438, 409] on figure "Askly kaudu jõudis sinuni juba 1739 klienti. Igaüks loeb. AI vastab 24/7. Tööta…" at bounding box center [704, 397] width 725 height 393
click at [402, 384] on figure "Askly kaudu jõudis sinuni juba 1739 klienti. Igaüks loeb. AI vastab 24/7. Tööta…" at bounding box center [704, 397] width 725 height 393
